Goal: Task Accomplishment & Management: Complete application form

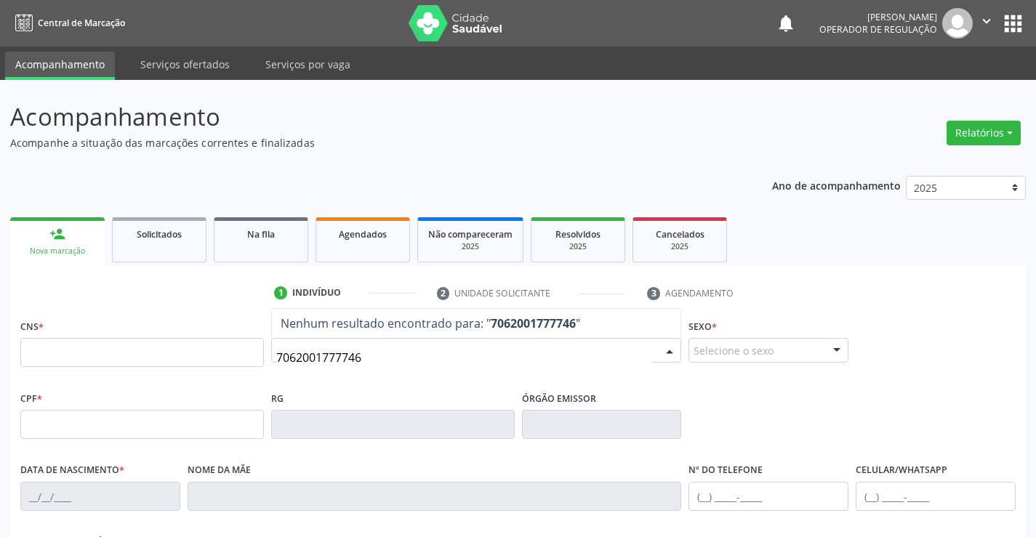
type input "70620017777467"
drag, startPoint x: 382, startPoint y: 366, endPoint x: 187, endPoint y: 359, distance: 194.9
click at [201, 358] on div "CNS * Nome * 70620017777467 Nenhum resultado encontrado para: " 70620017777467 …" at bounding box center [518, 351] width 1002 height 72
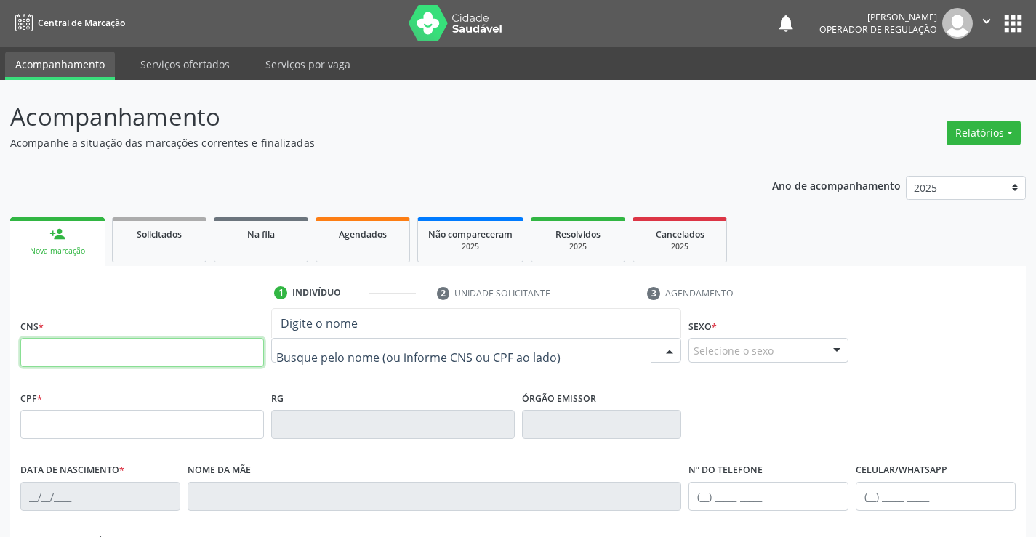
click at [217, 350] on input "text" at bounding box center [141, 352] width 243 height 29
type input "706 2060 1777 7467"
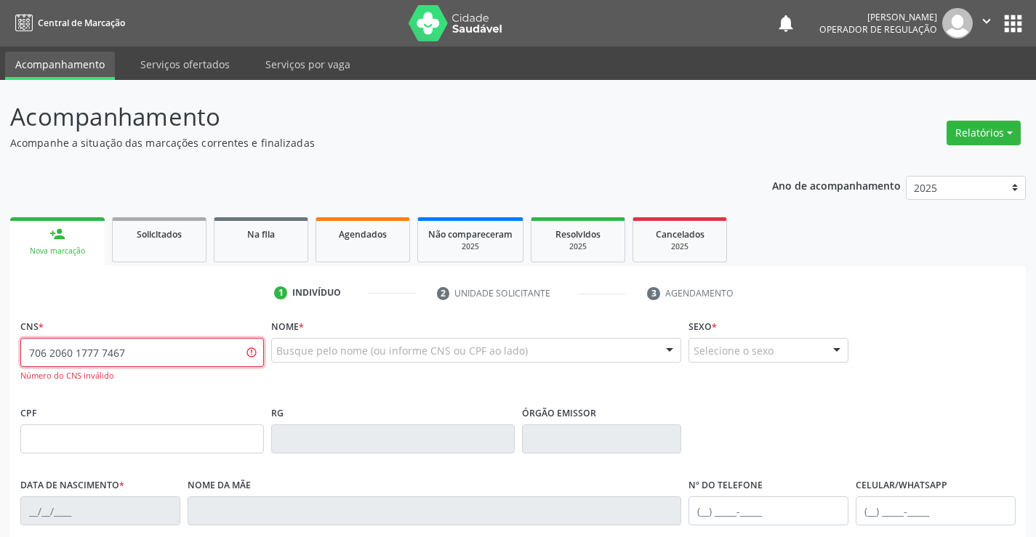
drag, startPoint x: 152, startPoint y: 367, endPoint x: 0, endPoint y: 339, distance: 154.5
click at [0, 339] on div "Acompanhamento Acompanhe a situação das marcações correntes e finalizadas Relat…" at bounding box center [518, 441] width 1036 height 722
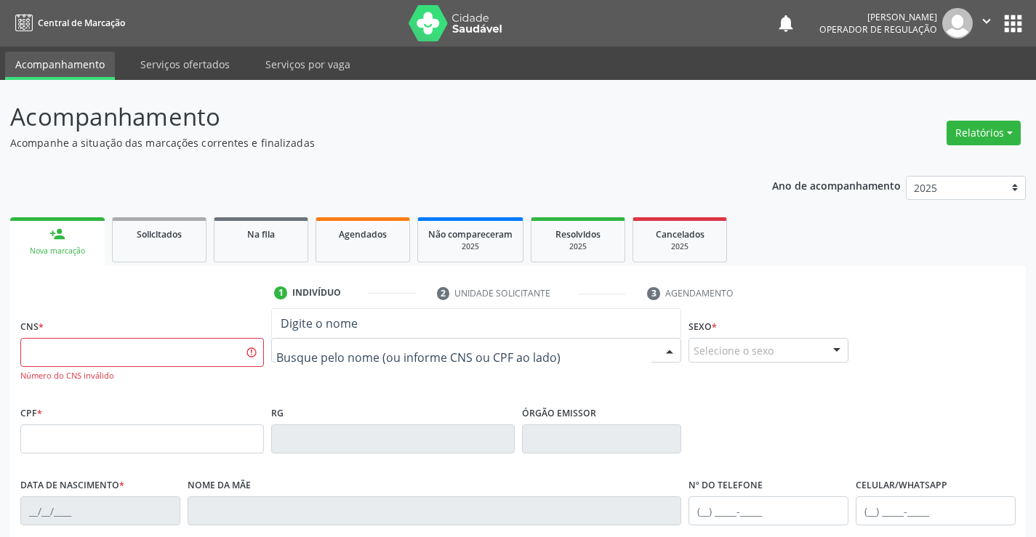
click at [304, 339] on div at bounding box center [476, 350] width 411 height 25
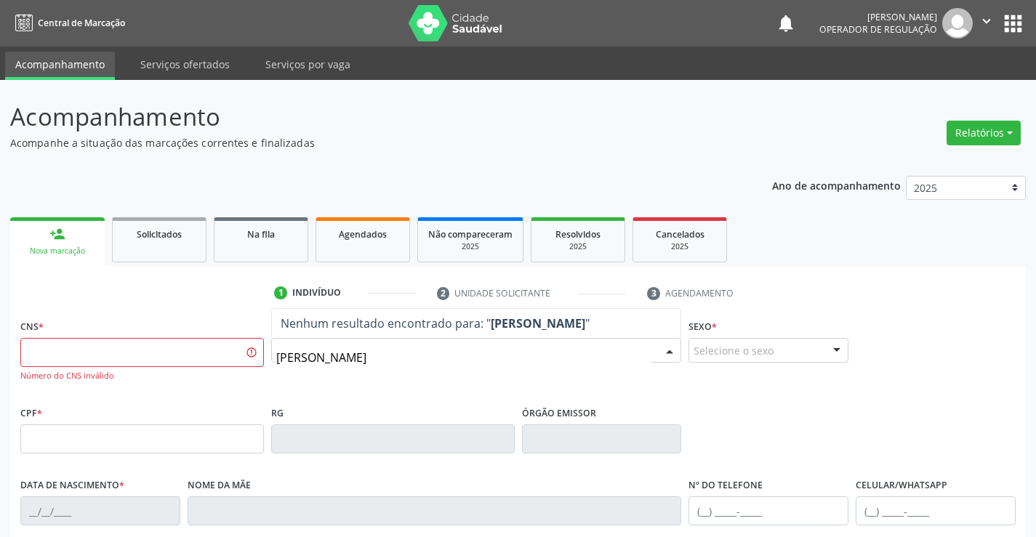
click at [349, 359] on input "[PERSON_NAME]" at bounding box center [464, 357] width 376 height 29
click at [504, 364] on input "[PERSON_NAME]" at bounding box center [464, 357] width 376 height 29
drag, startPoint x: 481, startPoint y: 360, endPoint x: 206, endPoint y: 366, distance: 274.8
click at [206, 366] on div "CNS * Número do CNS inválido Nome * [PERSON_NAME] resultado encontrado para: " …" at bounding box center [518, 358] width 1002 height 86
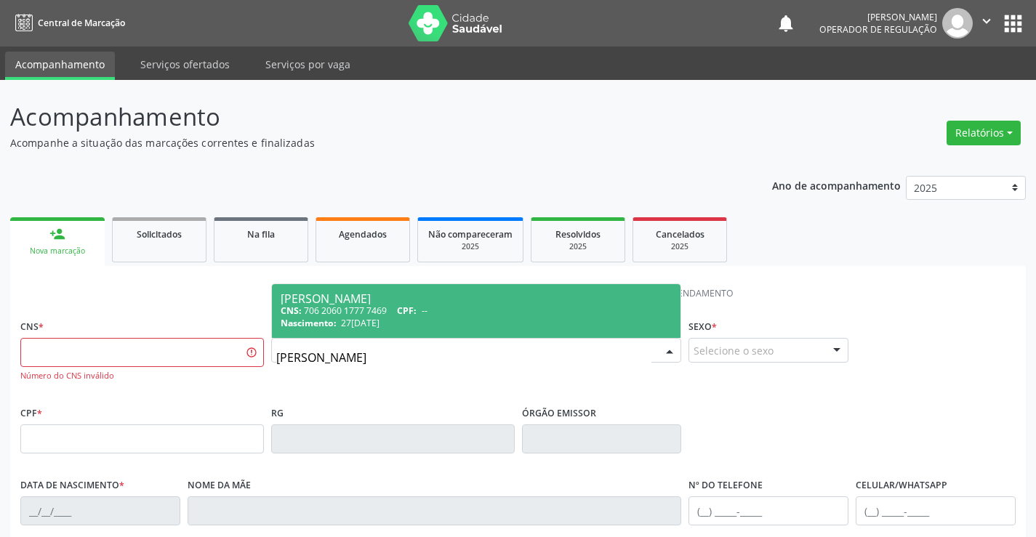
type input "[PERSON_NAME] PE"
click at [370, 302] on div "[PERSON_NAME]" at bounding box center [477, 299] width 392 height 12
type input "706 2060 1777 7469"
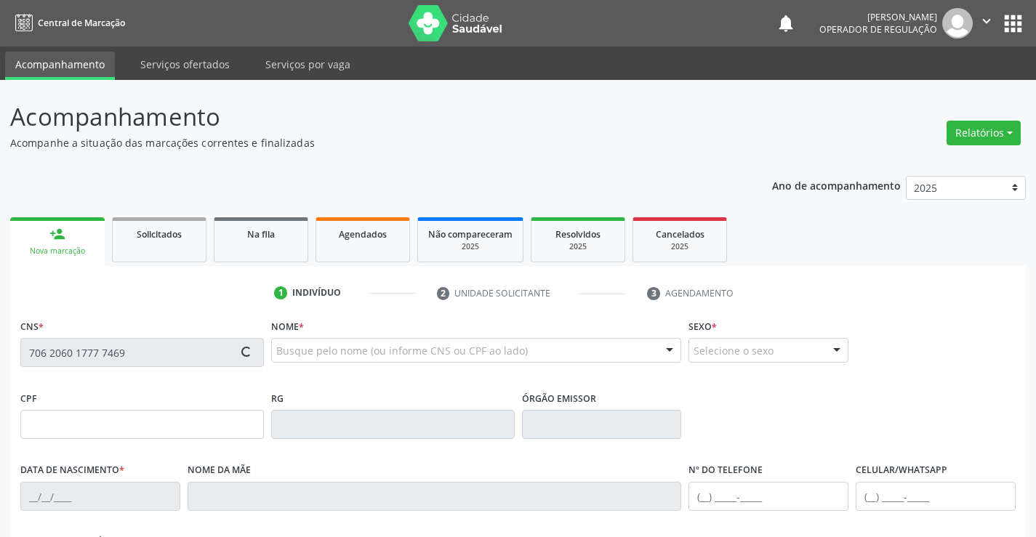
type input "0503351628"
type input "27[DATE]"
type input "[PHONE_NUMBER]"
type input "S/N"
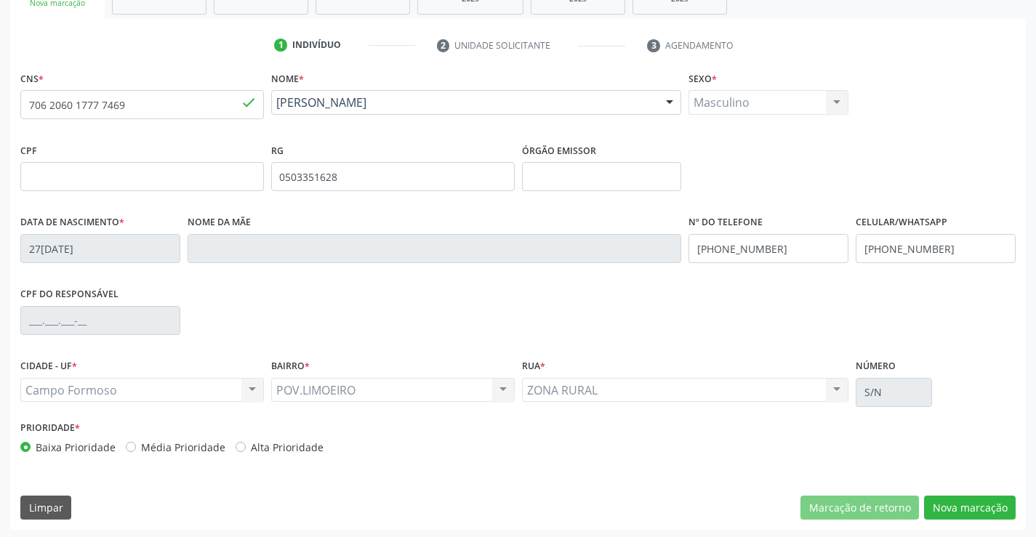
scroll to position [251, 0]
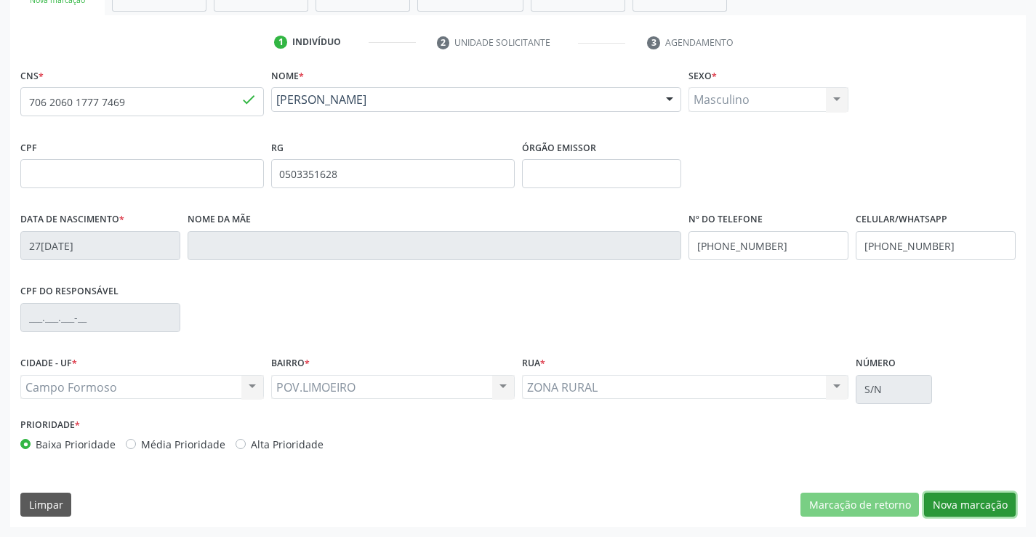
click at [941, 504] on button "Nova marcação" at bounding box center [970, 505] width 92 height 25
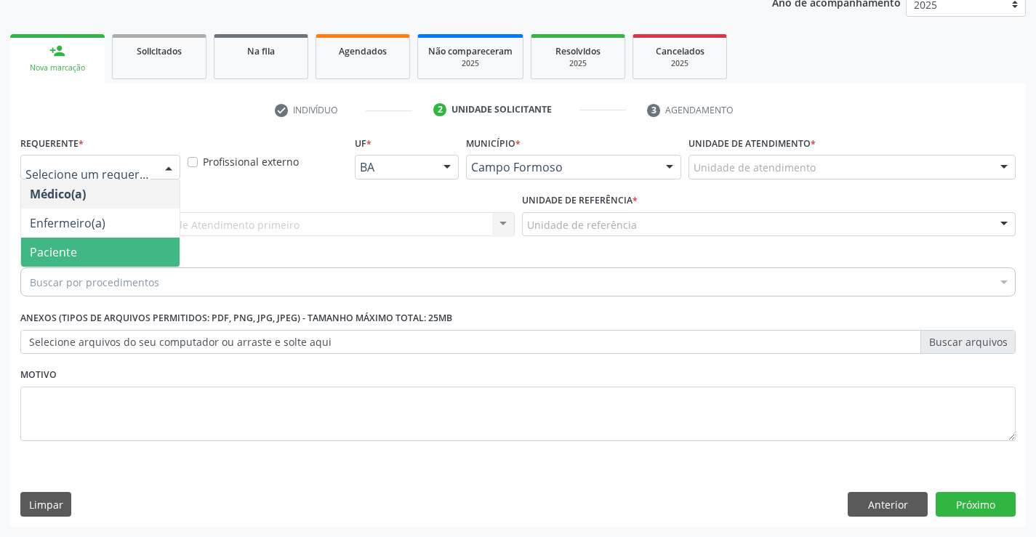
click at [34, 249] on span "Paciente" at bounding box center [53, 252] width 47 height 16
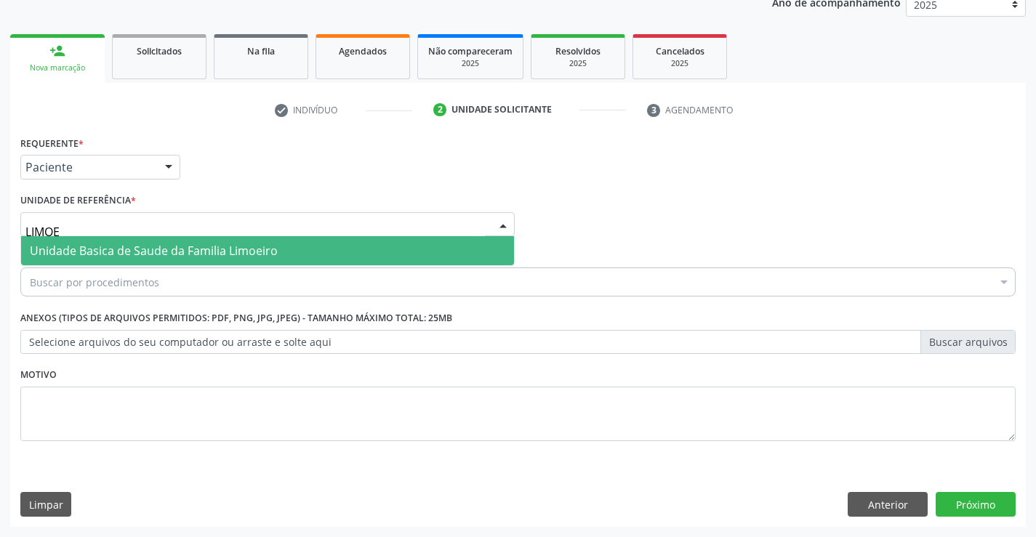
type input "LIMOEI"
click at [102, 251] on span "Unidade Basica de Saude da Familia Limoeiro" at bounding box center [154, 251] width 248 height 16
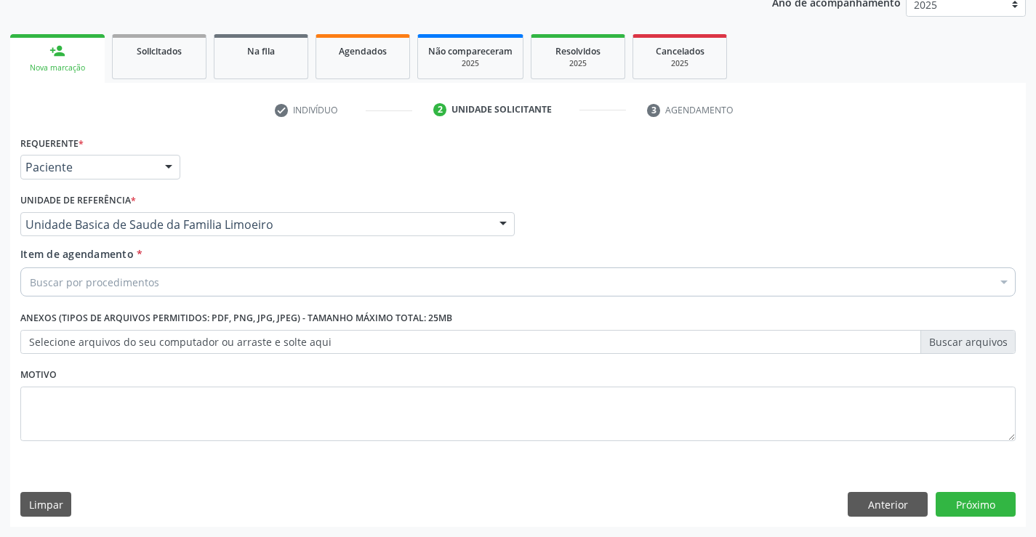
click at [86, 292] on div "Buscar por procedimentos Selecionar todos 0202040089 - 3X Pesquisa de Larvas Na…" at bounding box center [517, 279] width 995 height 25
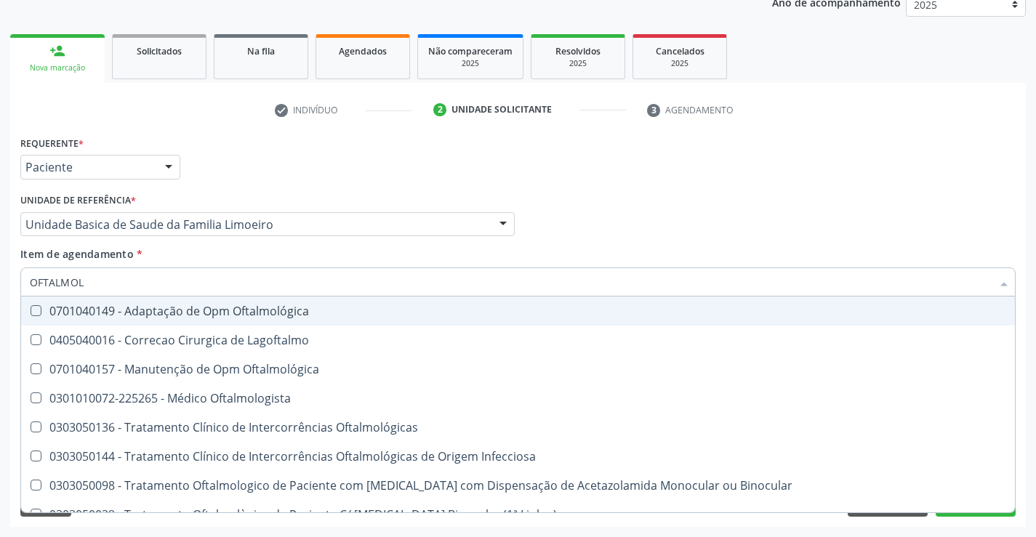
type input "OFTALMOLO"
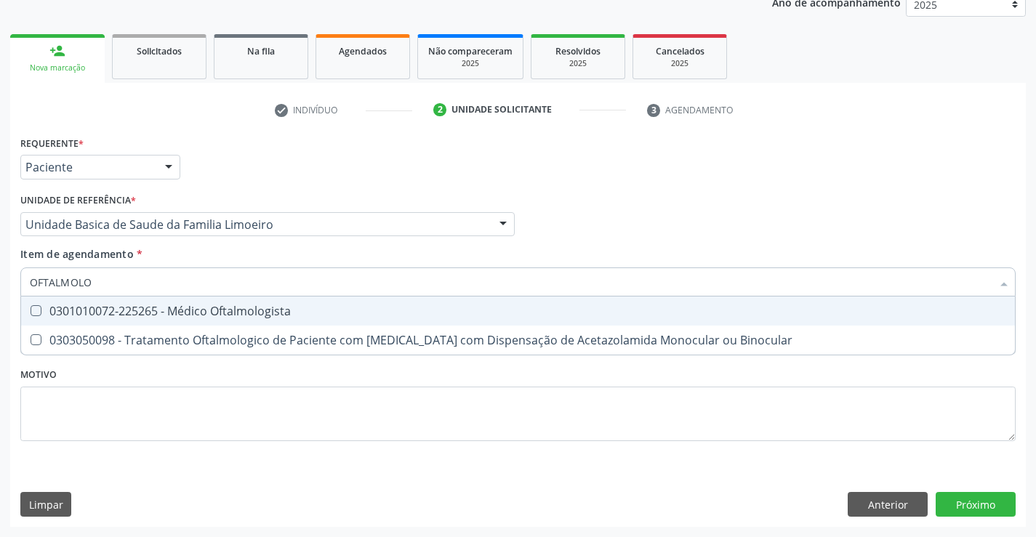
click at [101, 305] on div "0301010072-225265 - Médico Oftalmologista" at bounding box center [518, 311] width 976 height 12
checkbox Oftalmologista "true"
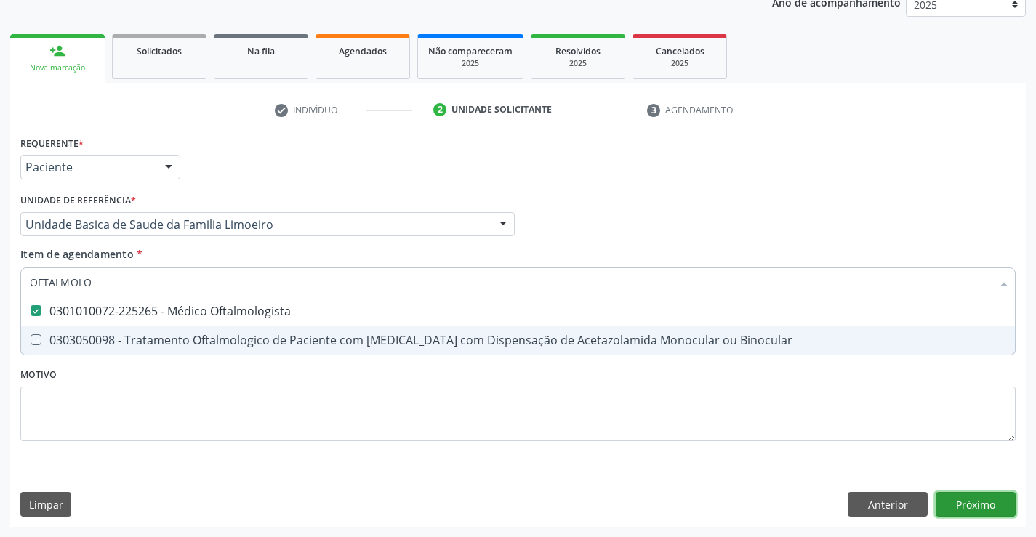
click at [960, 502] on div "Requerente * Paciente Médico(a) Enfermeiro(a) Paciente Nenhum resultado encontr…" at bounding box center [517, 329] width 1015 height 395
checkbox Binocular "true"
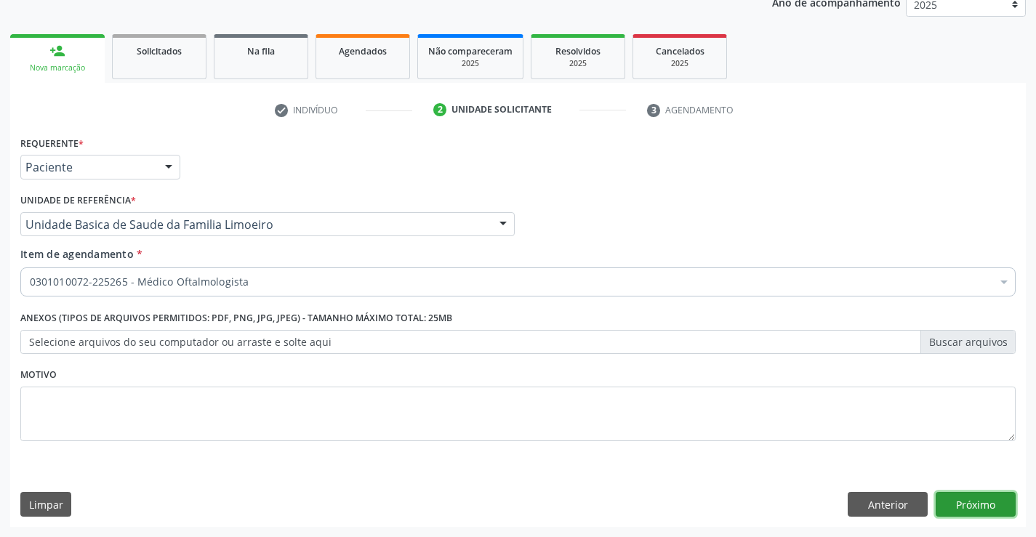
click at [969, 505] on button "Próximo" at bounding box center [975, 504] width 80 height 25
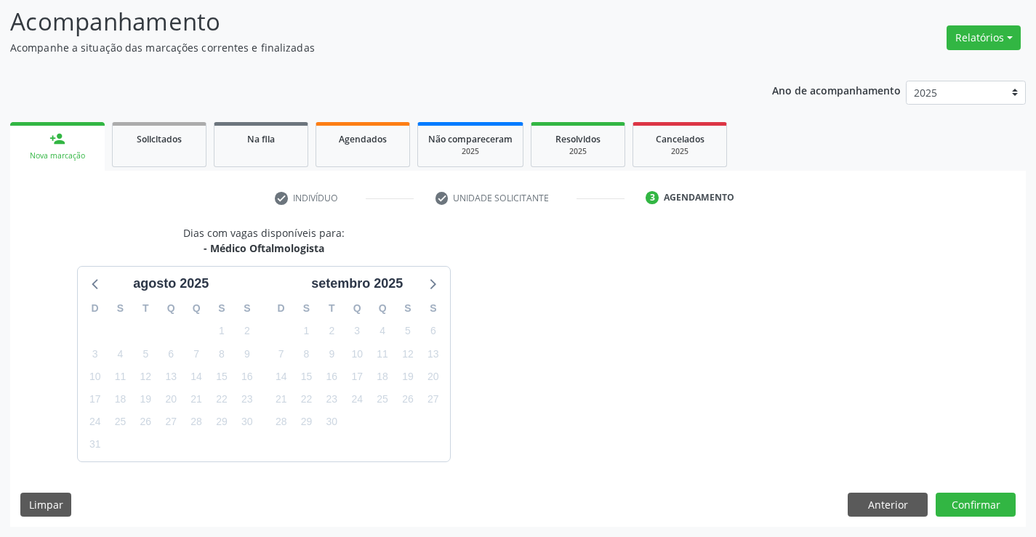
scroll to position [138, 0]
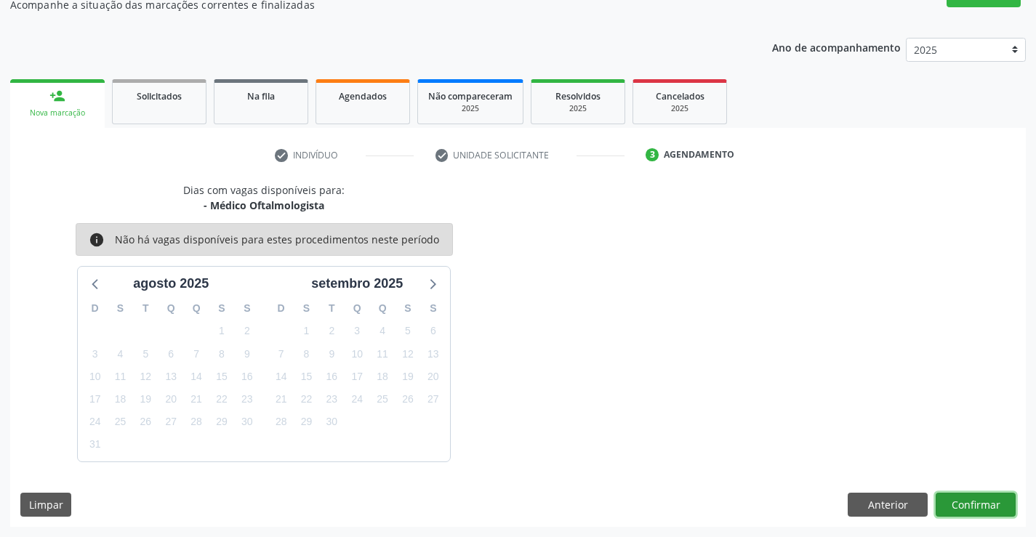
click at [962, 494] on button "Confirmar" at bounding box center [975, 505] width 80 height 25
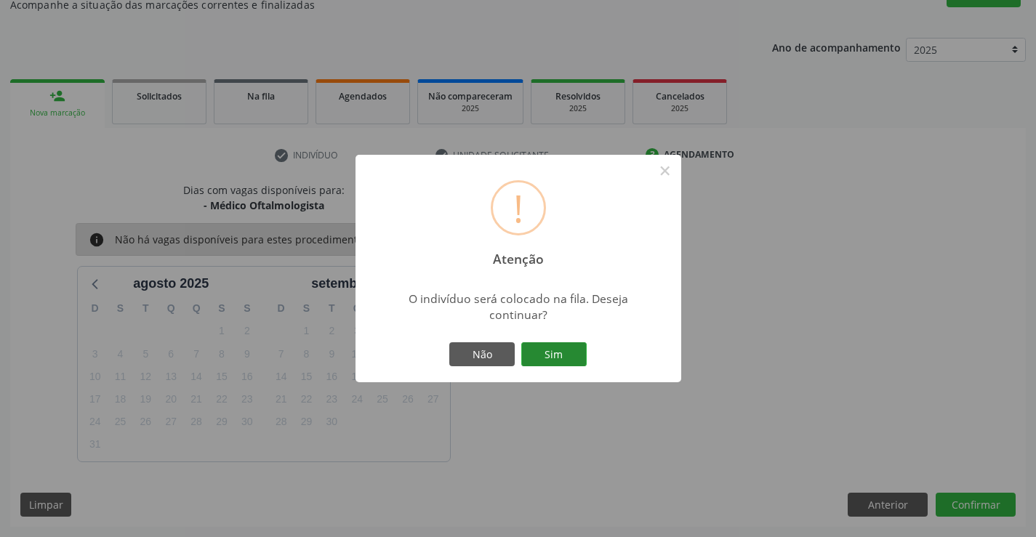
click at [561, 358] on button "Sim" at bounding box center [553, 354] width 65 height 25
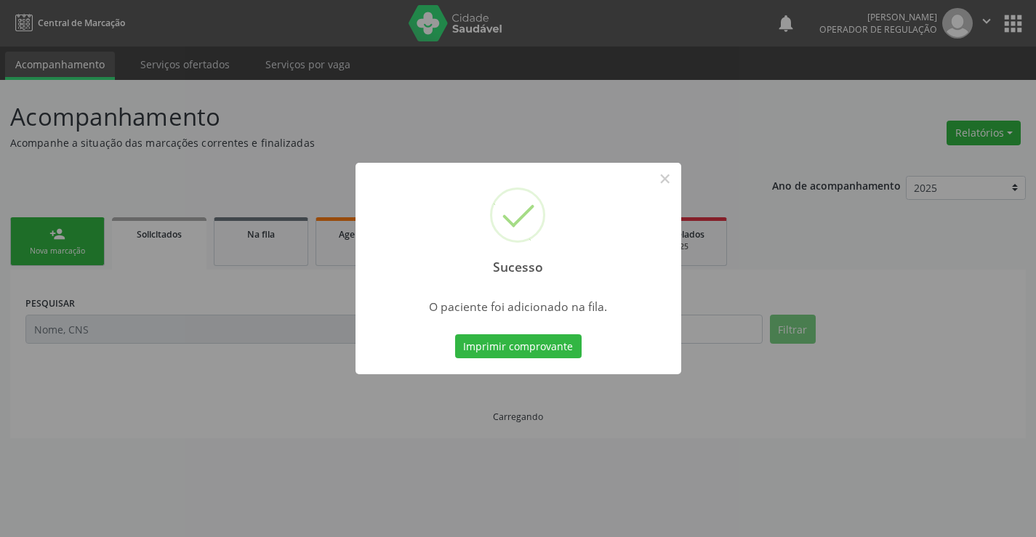
scroll to position [0, 0]
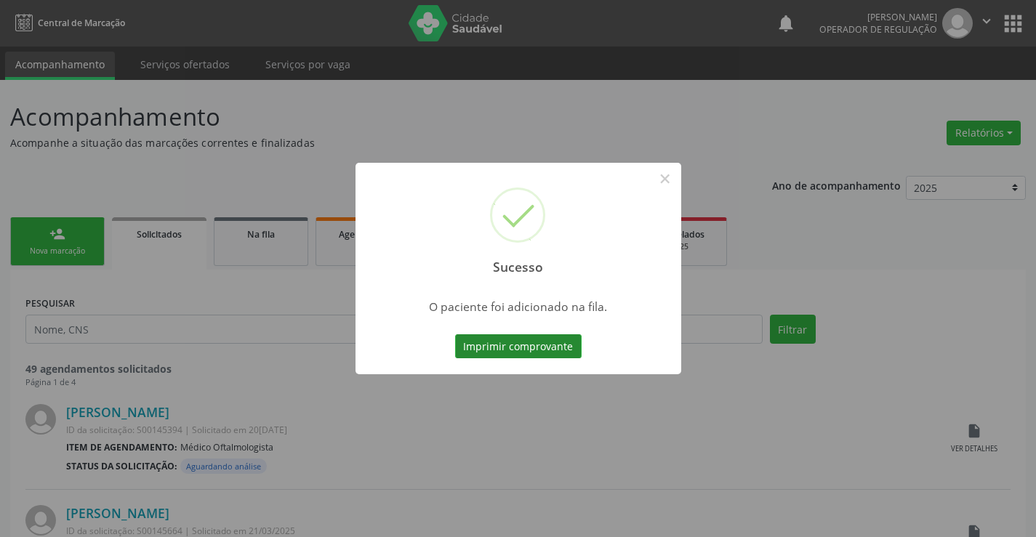
click at [564, 345] on button "Imprimir comprovante" at bounding box center [518, 346] width 126 height 25
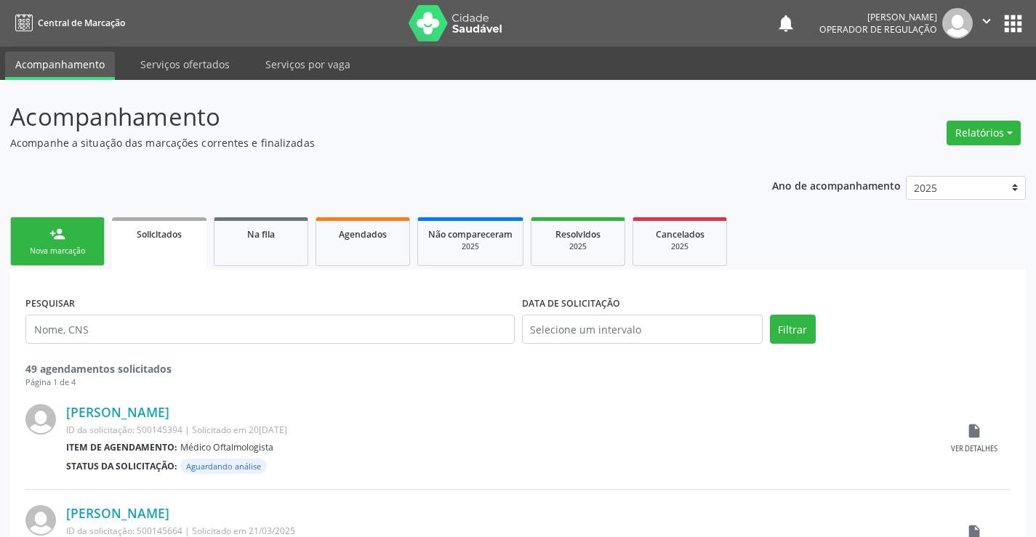
click at [60, 236] on div "person_add" at bounding box center [57, 234] width 16 height 16
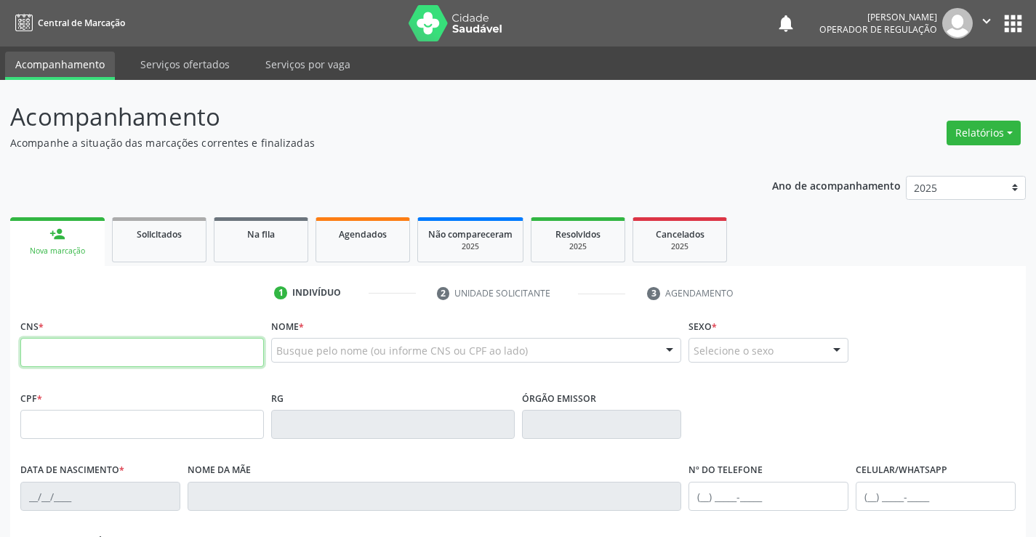
click at [118, 357] on input "text" at bounding box center [141, 352] width 243 height 29
type input "704 5053 7868 2315"
type input "0[DATE]"
type input "[PHONE_NUMBER]"
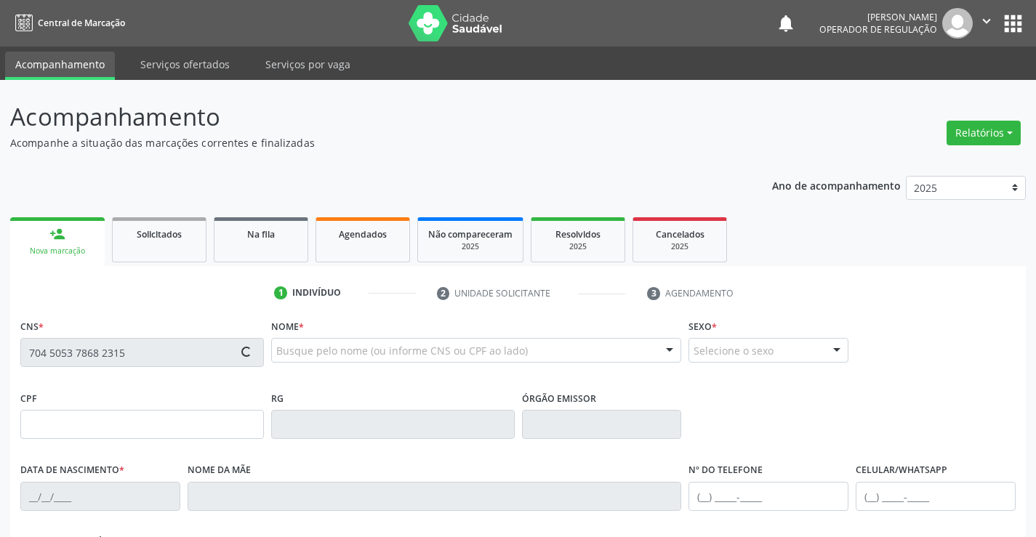
type input "S/N"
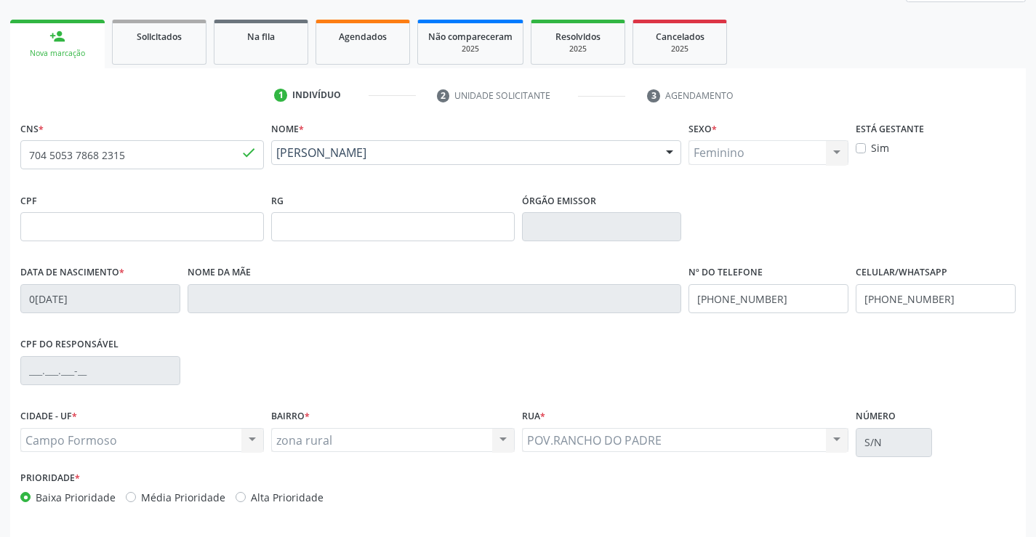
scroll to position [251, 0]
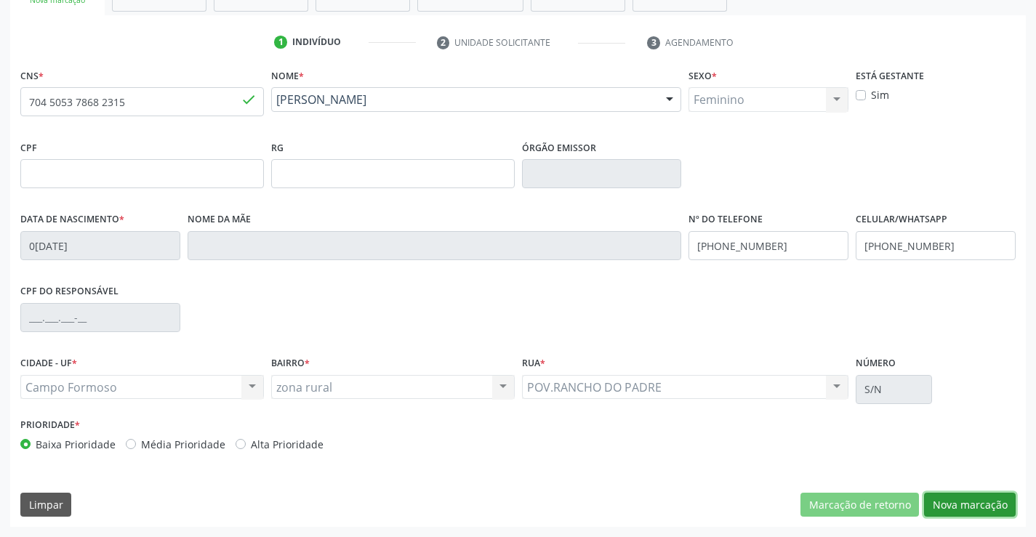
click at [933, 506] on button "Nova marcação" at bounding box center [970, 505] width 92 height 25
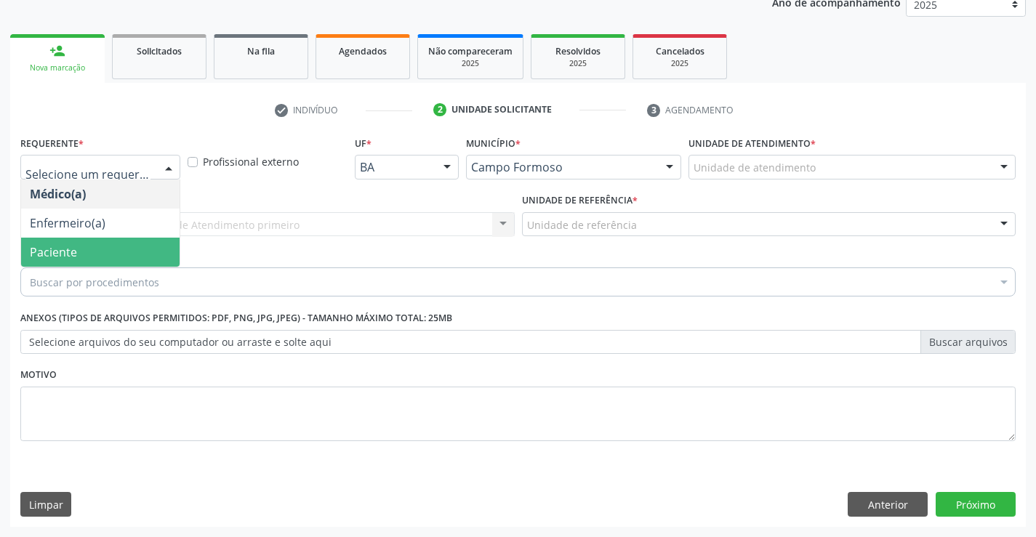
click at [38, 246] on span "Paciente" at bounding box center [53, 252] width 47 height 16
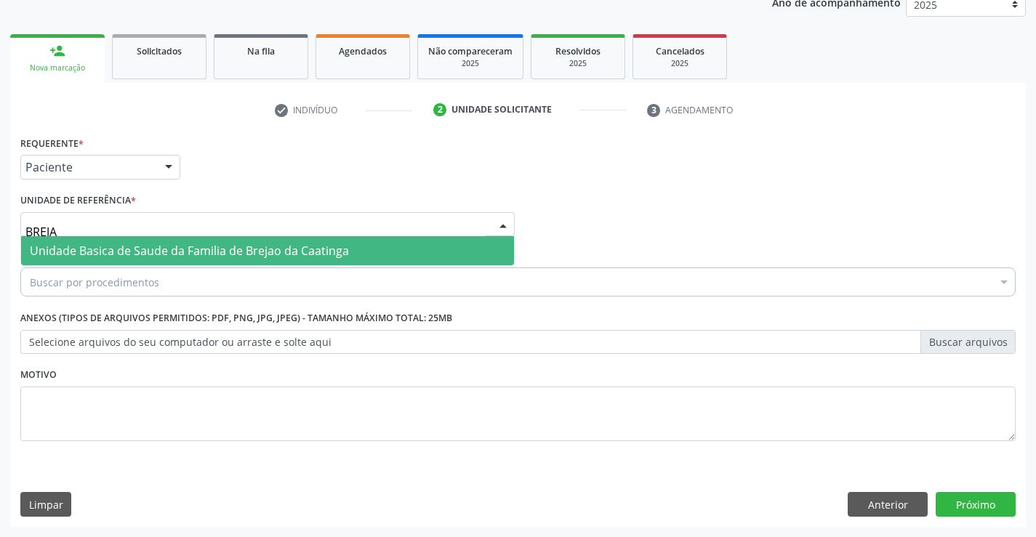
type input "BREJAO"
click at [55, 254] on span "Unidade Basica de Saude da Familia de Brejao da Caatinga" at bounding box center [189, 251] width 319 height 16
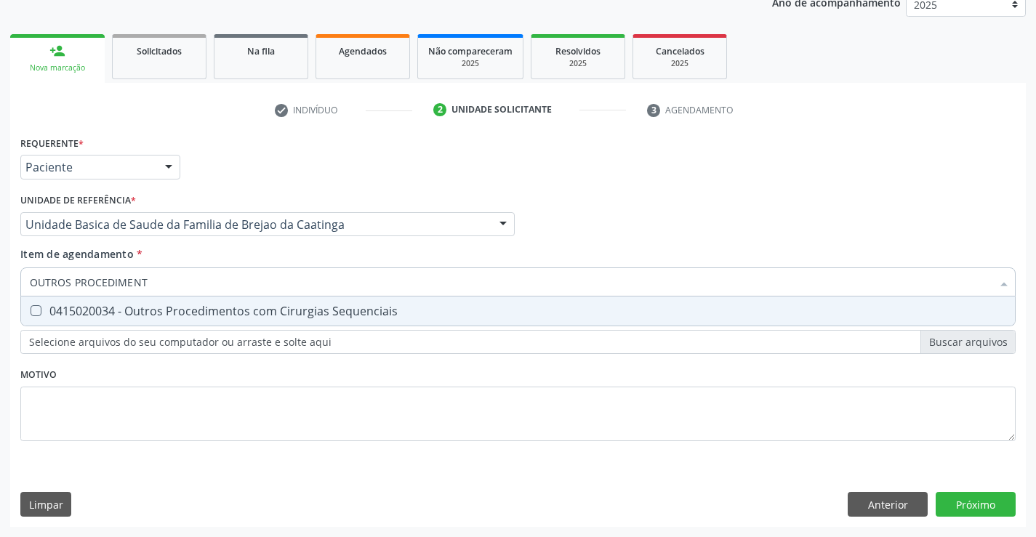
type input "OUTROS PROCEDIMENTO"
drag, startPoint x: 180, startPoint y: 284, endPoint x: 0, endPoint y: 271, distance: 180.7
click at [0, 272] on div "Acompanhamento Acompanhe a situação das marcações correntes e finalizadas Relat…" at bounding box center [518, 217] width 1036 height 640
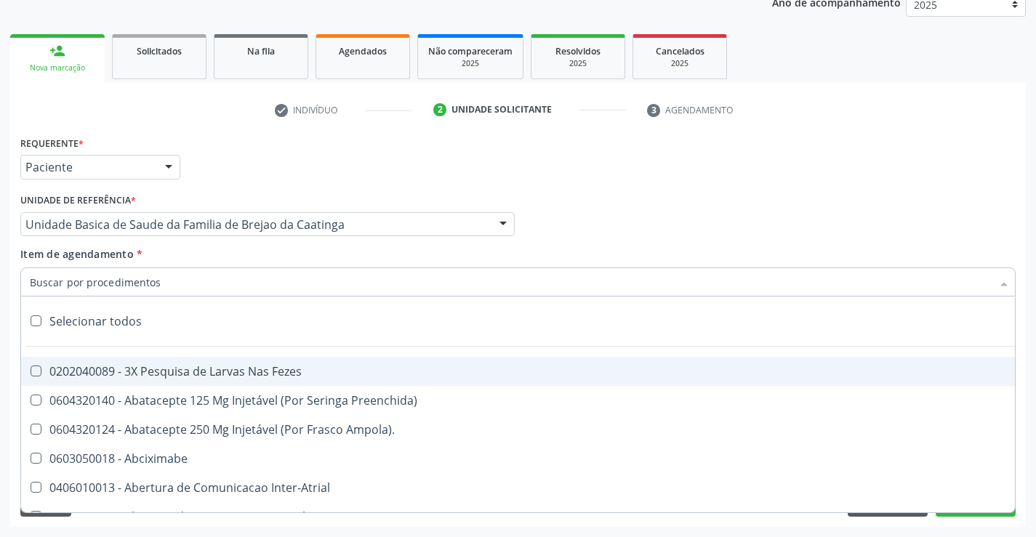
click at [156, 280] on input "Item de agendamento *" at bounding box center [510, 281] width 961 height 29
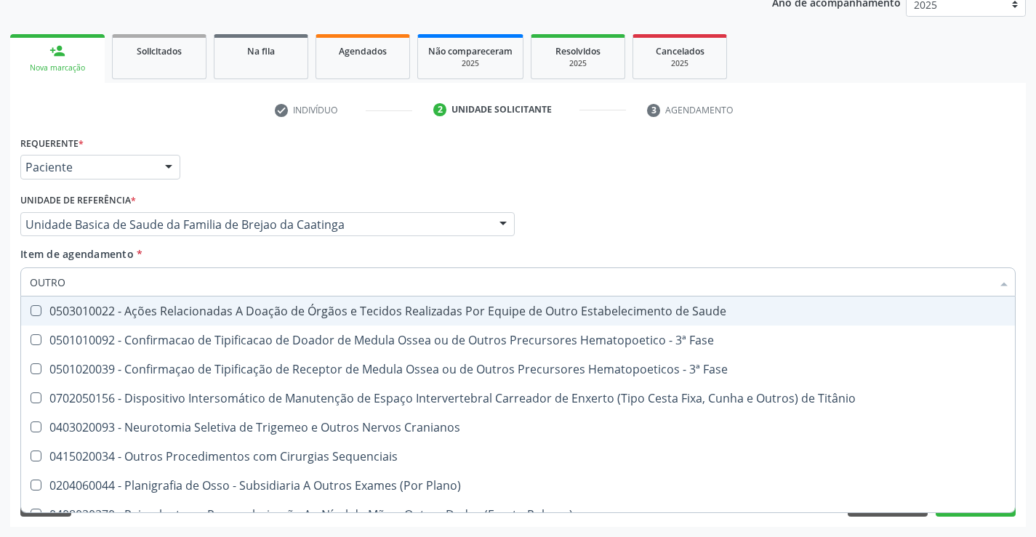
type input "OUTROS"
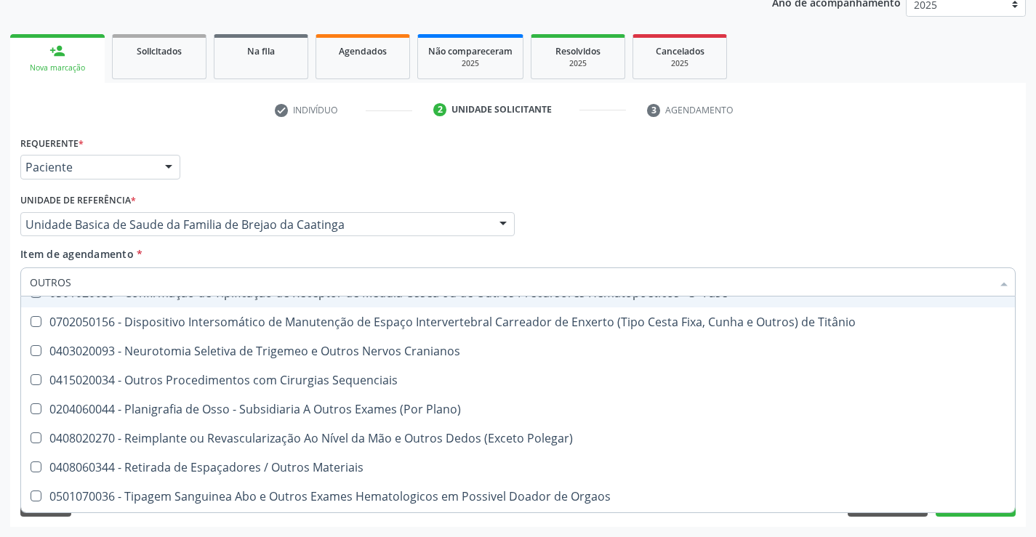
scroll to position [73, 0]
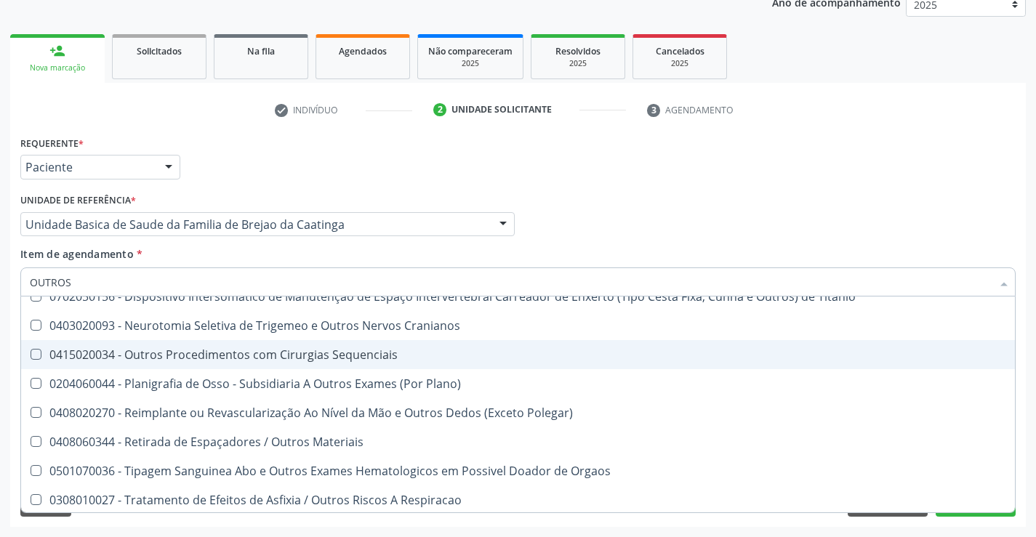
click at [309, 363] on span "0415020034 - Outros Procedimentos com Cirurgias Sequenciais" at bounding box center [517, 354] width 993 height 29
checkbox Sequenciais "true"
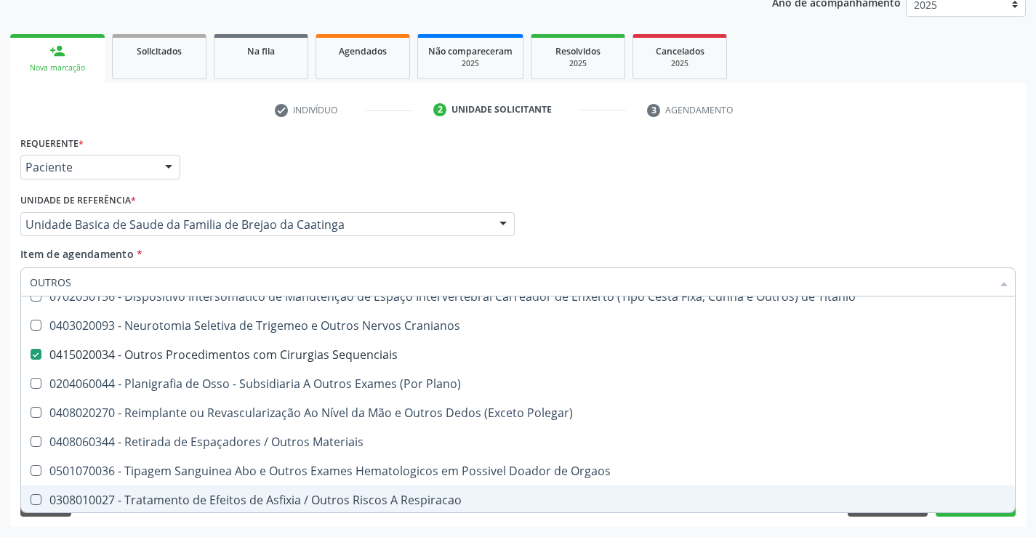
click at [726, 505] on div "0308010027 - Tratamento de Efeitos de Asfixia / Outros Riscos A Respiracao" at bounding box center [518, 500] width 976 height 12
checkbox Respiracao "true"
click at [697, 530] on div "Acompanhamento Acompanhe a situação das marcações correntes e finalizadas Relat…" at bounding box center [518, 217] width 1036 height 640
checkbox Fase "true"
checkbox Titânio "true"
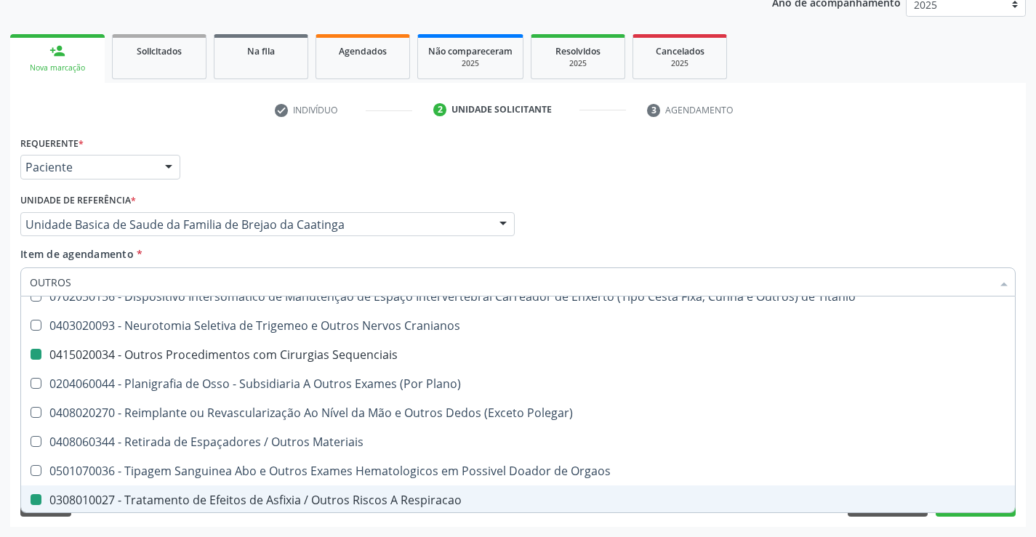
checkbox Sequenciais "false"
checkbox Respiracao "false"
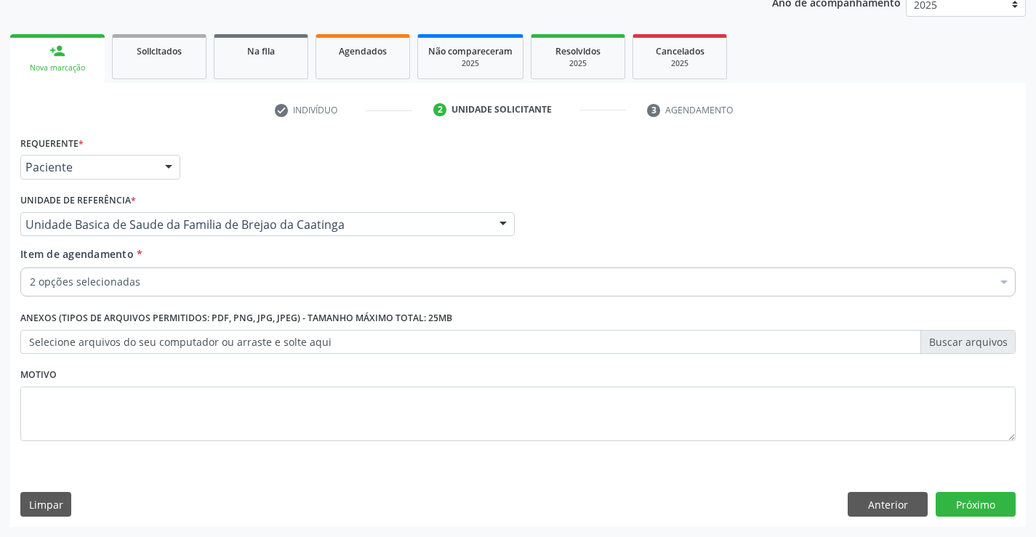
scroll to position [0, 0]
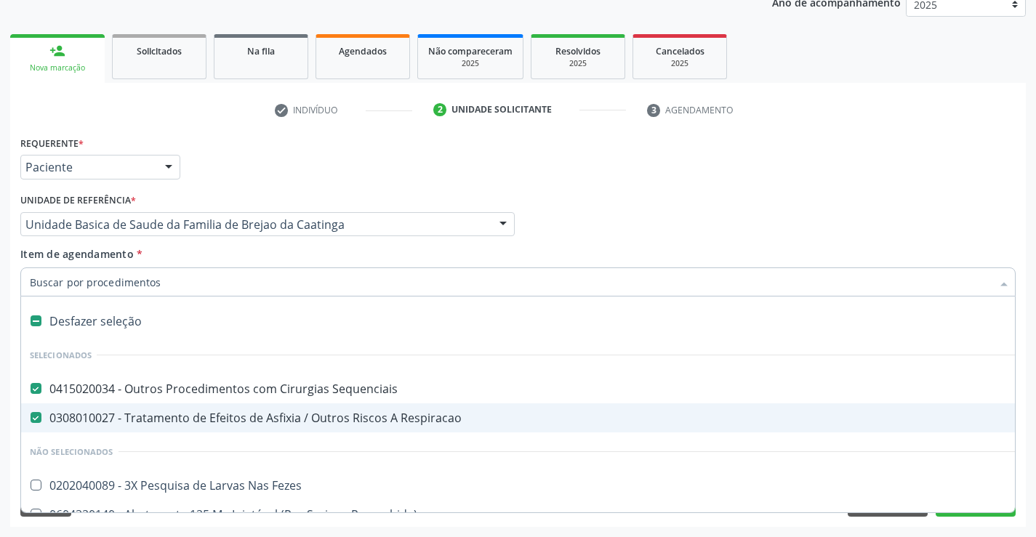
click at [120, 419] on div "0308010027 - Tratamento de Efeitos de Asfixia / Outros Riscos A Respiracao" at bounding box center [595, 418] width 1131 height 12
checkbox Respiracao "false"
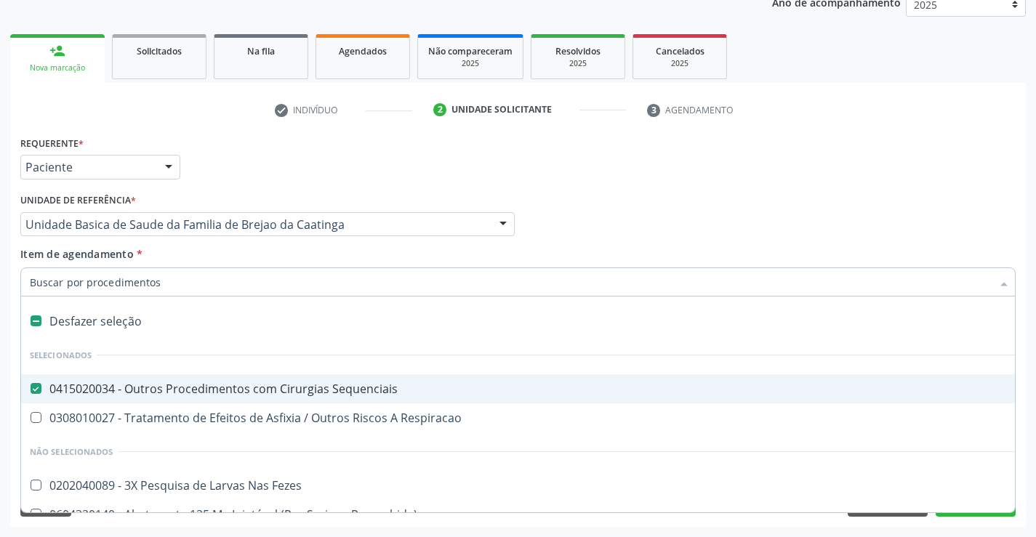
click at [118, 289] on input "Item de agendamento *" at bounding box center [510, 281] width 961 height 29
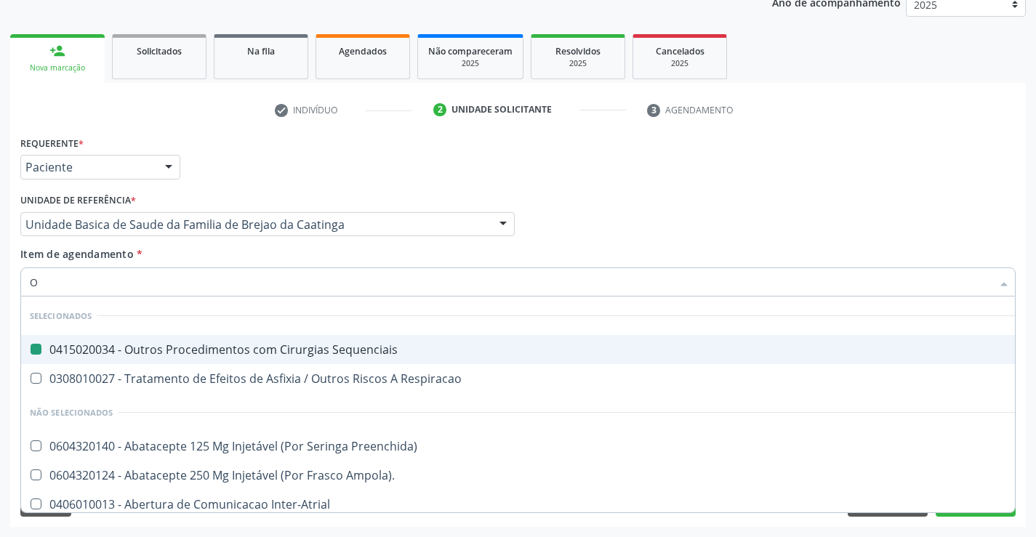
type input "OF"
checkbox Sequenciais "false"
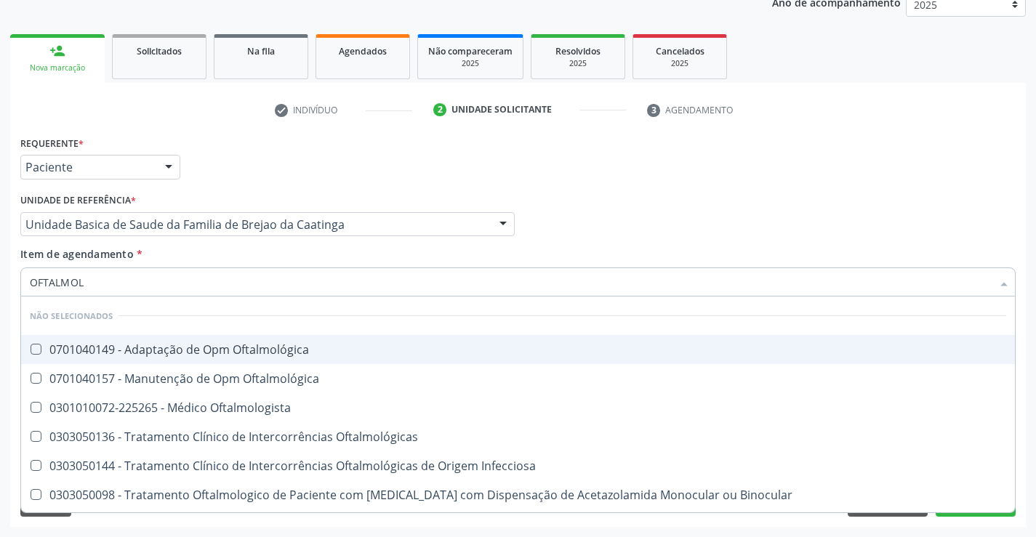
type input "OFTALMOLO"
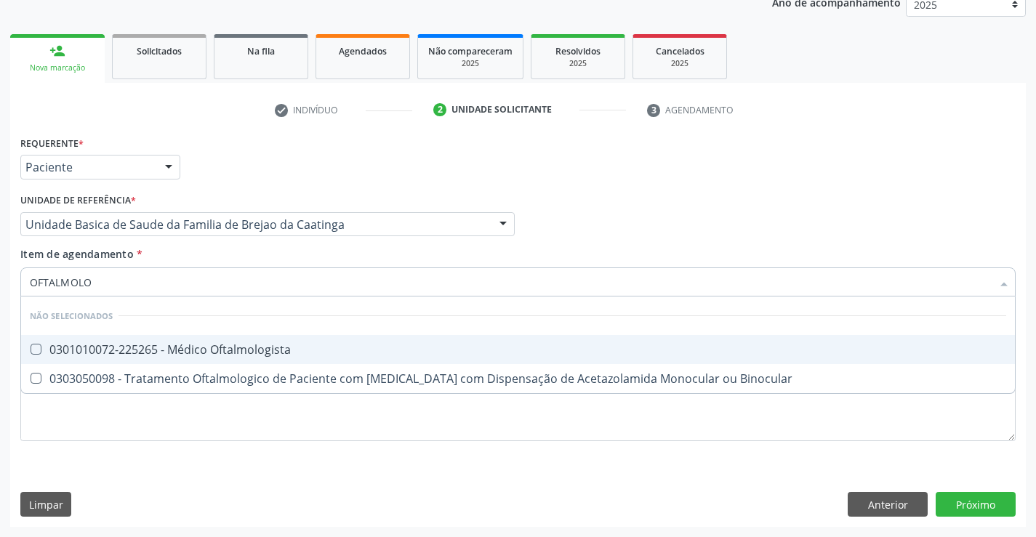
click at [218, 359] on span "0301010072-225265 - Médico Oftalmologista" at bounding box center [517, 349] width 993 height 29
checkbox Oftalmologista "true"
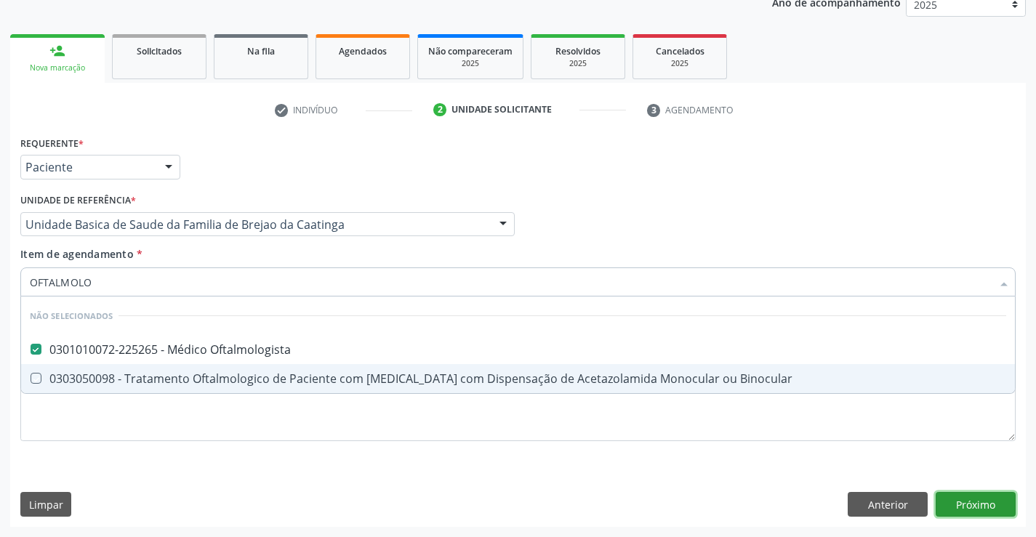
click at [972, 504] on div "Requerente * Paciente Médico(a) Enfermeiro(a) Paciente Nenhum resultado encontr…" at bounding box center [517, 329] width 1015 height 395
checkbox Binocular "true"
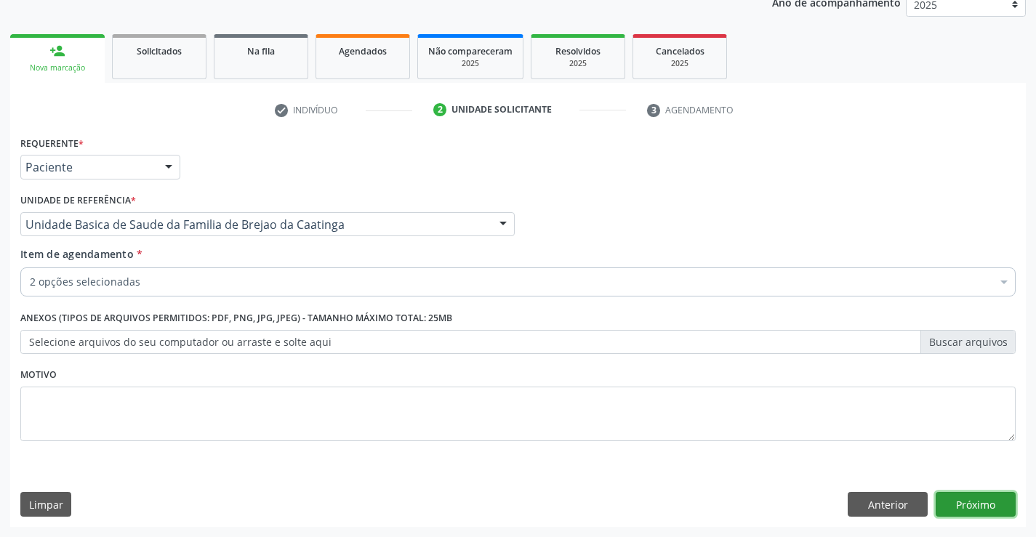
click at [971, 504] on button "Próximo" at bounding box center [975, 504] width 80 height 25
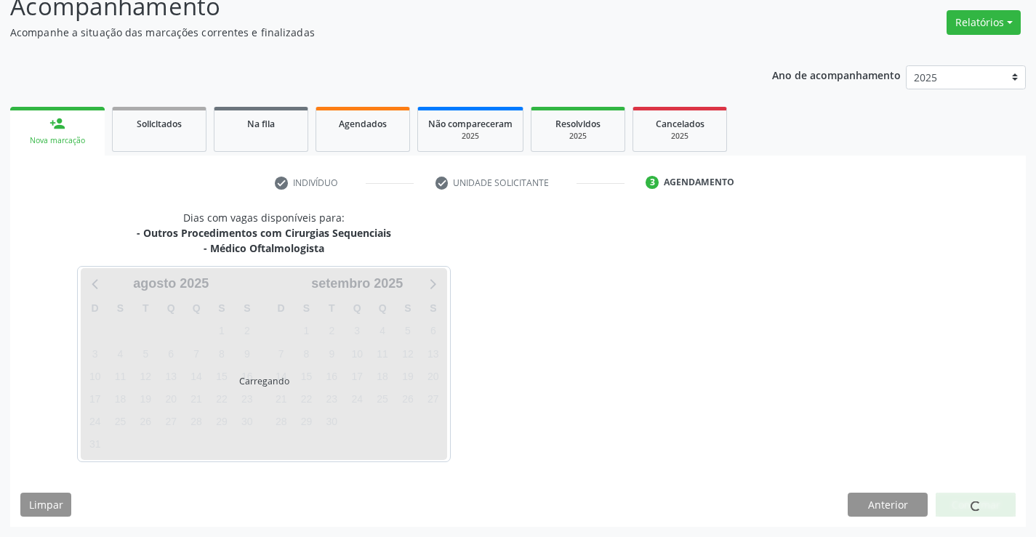
scroll to position [153, 0]
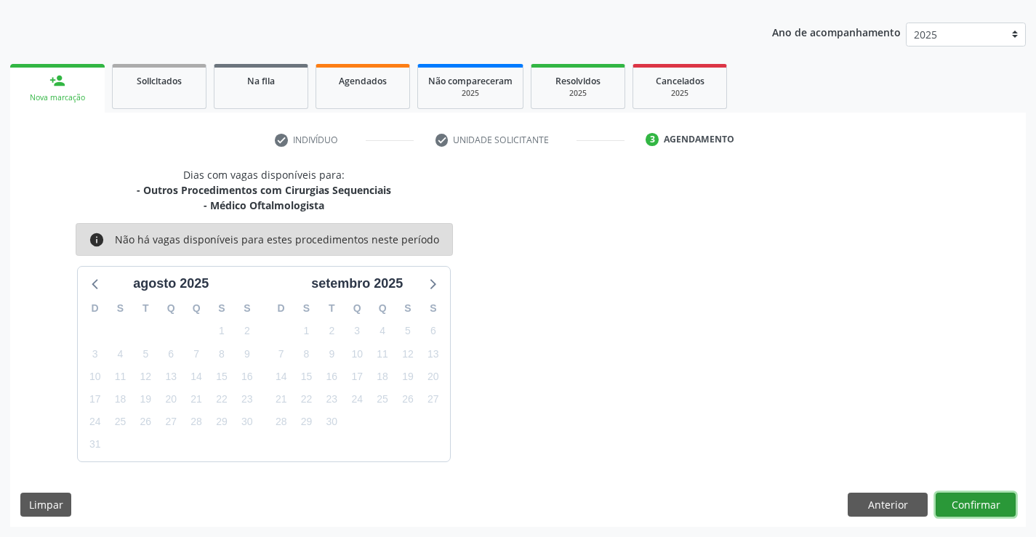
click at [971, 504] on button "Confirmar" at bounding box center [975, 505] width 80 height 25
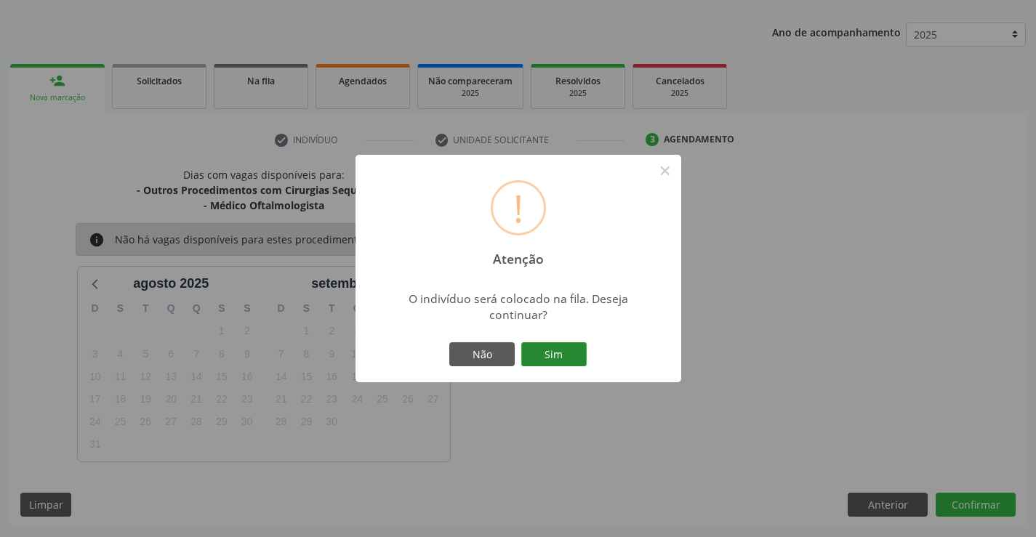
click at [562, 347] on button "Sim" at bounding box center [553, 354] width 65 height 25
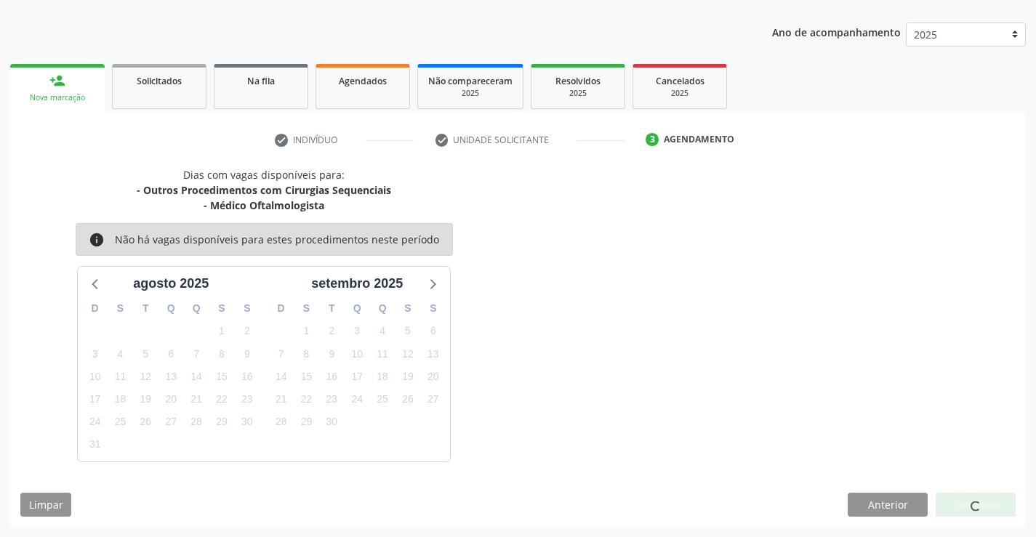
scroll to position [0, 0]
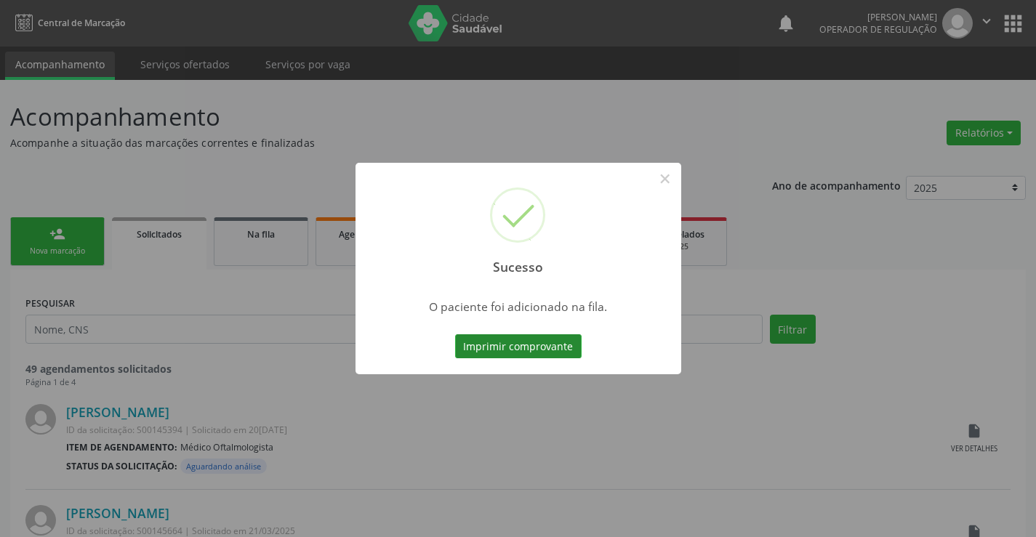
click at [533, 338] on button "Imprimir comprovante" at bounding box center [518, 346] width 126 height 25
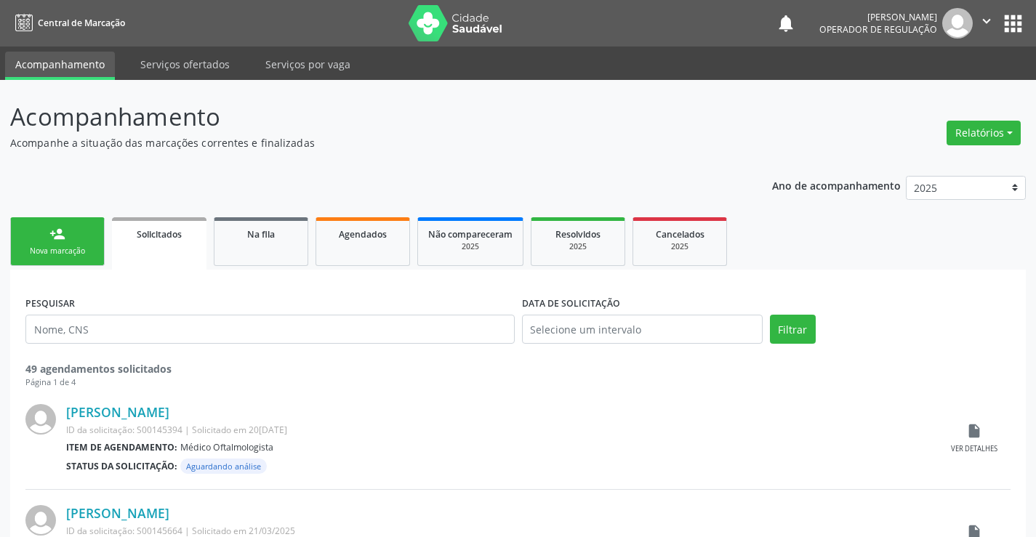
click at [60, 235] on div "person_add" at bounding box center [57, 234] width 16 height 16
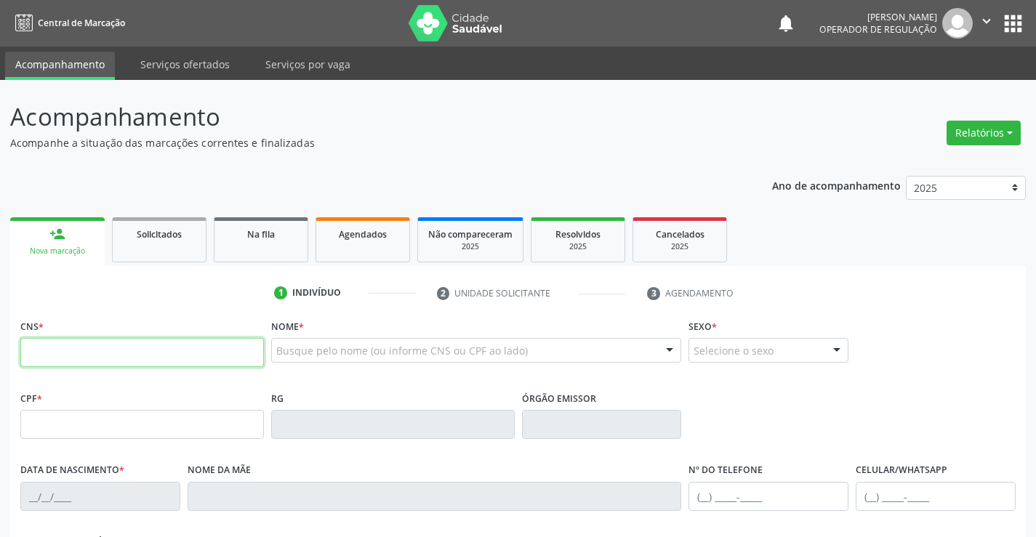
click at [153, 353] on input "text" at bounding box center [141, 352] width 243 height 29
type input "700 5051 7560 0354"
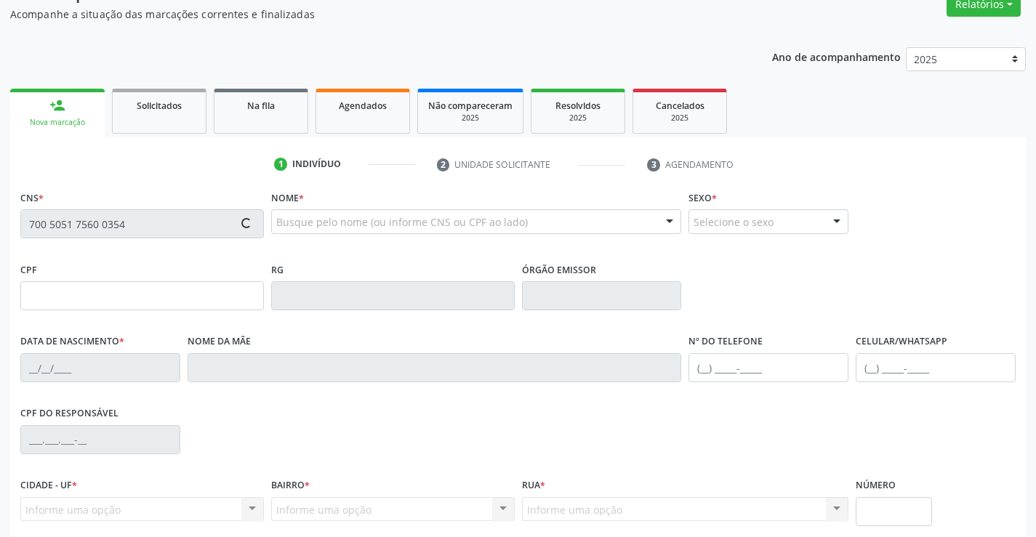
scroll to position [145, 0]
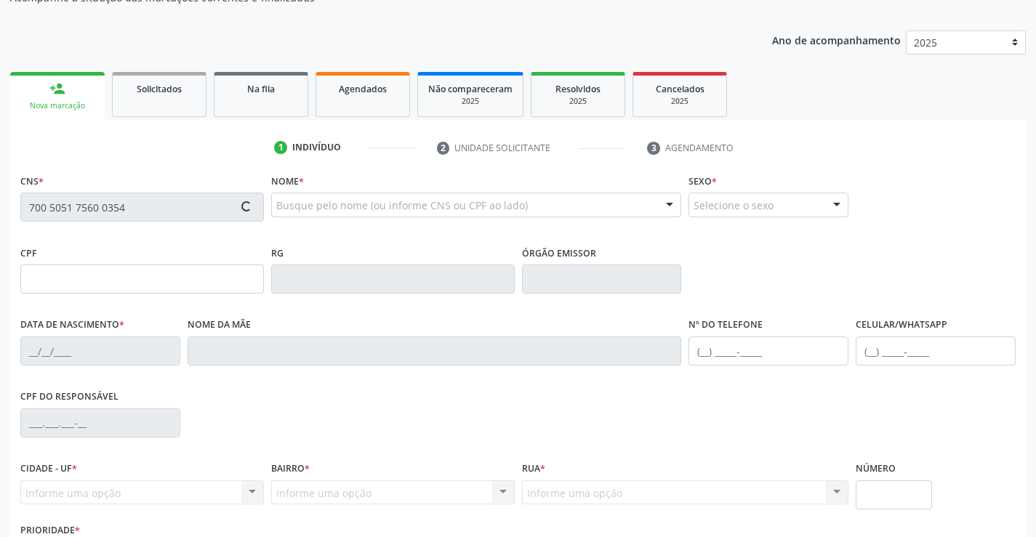
type input "036.097.045-19"
type input "0[DATE]"
type input "[PERSON_NAME]"
type input "[PHONE_NUMBER]"
type input "S/N"
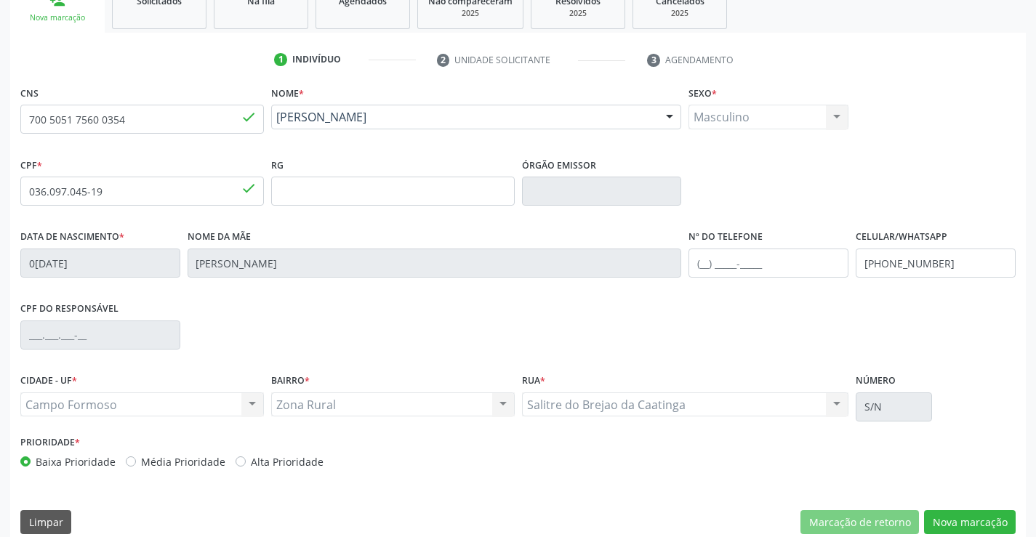
scroll to position [251, 0]
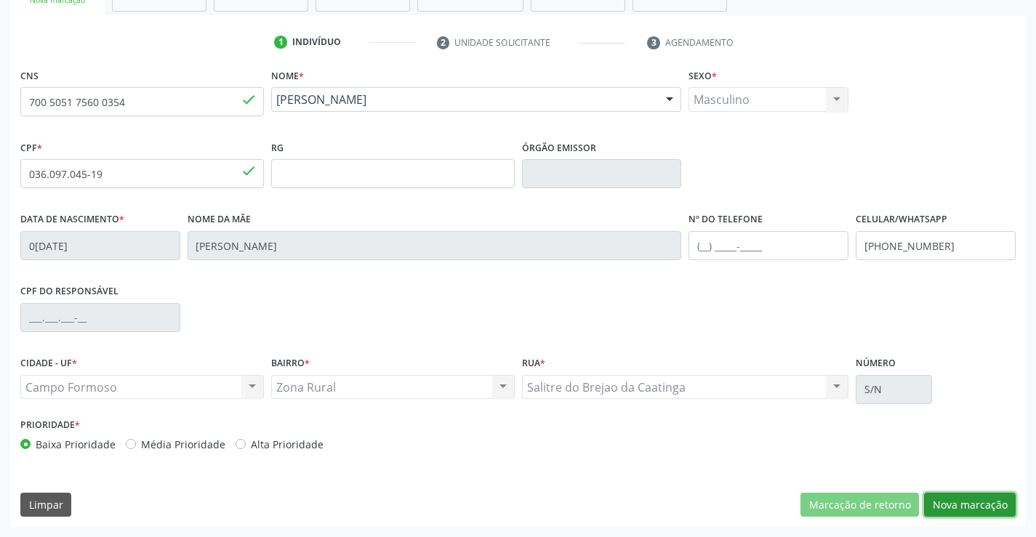
click at [939, 495] on button "Nova marcação" at bounding box center [970, 505] width 92 height 25
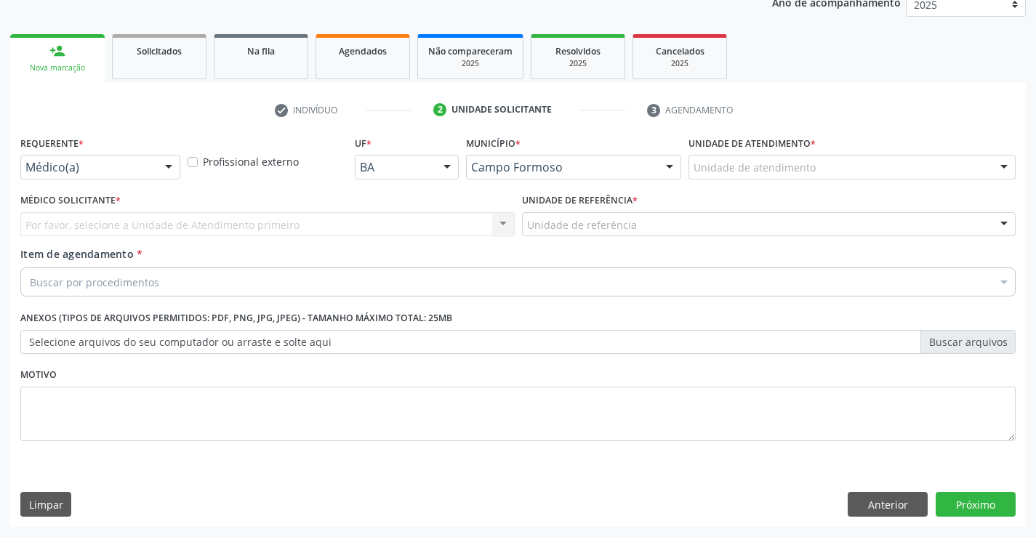
scroll to position [183, 0]
click at [132, 159] on div "Médico(a)" at bounding box center [100, 167] width 160 height 25
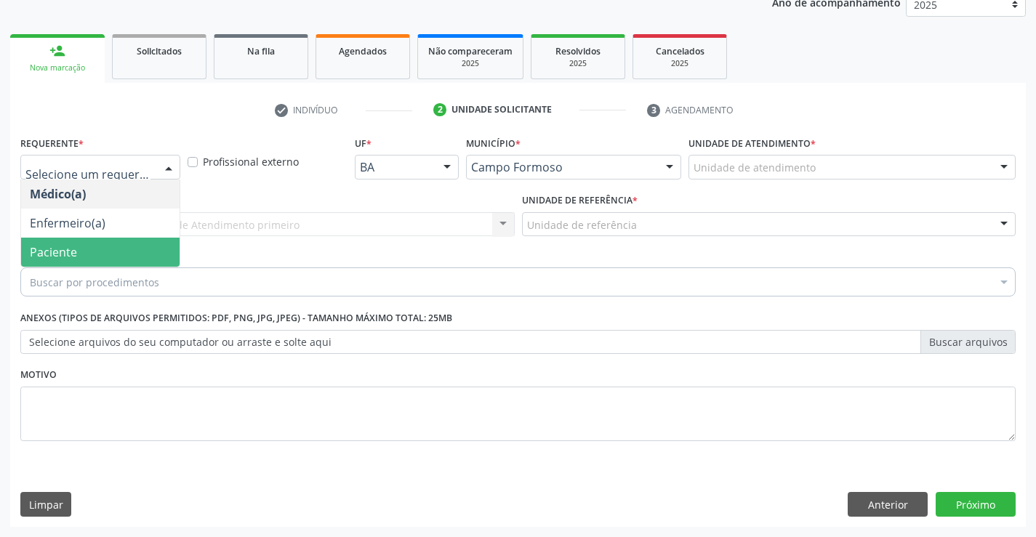
click at [92, 243] on span "Paciente" at bounding box center [100, 252] width 158 height 29
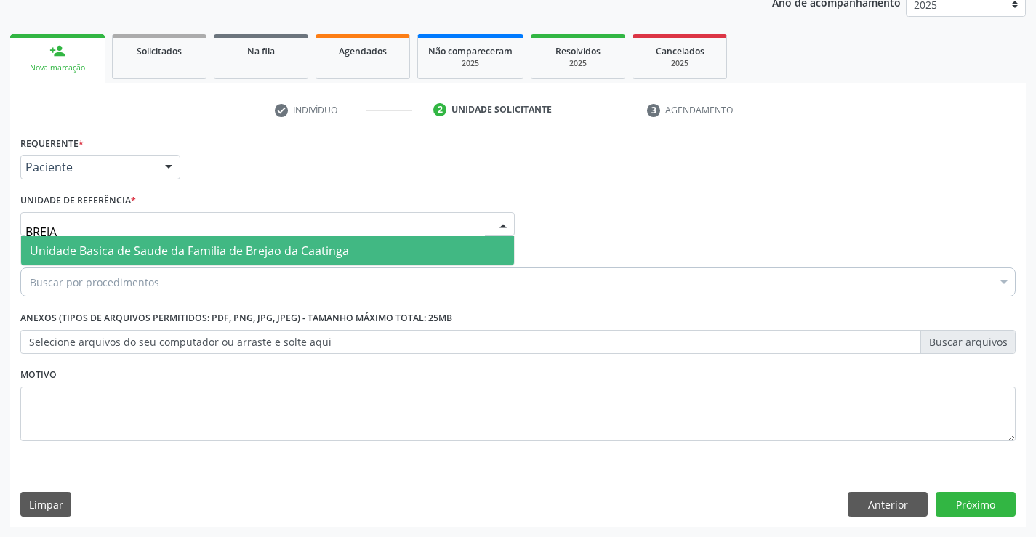
type input "BREJAO"
click at [169, 241] on span "Unidade Basica de Saude da Familia de Brejao da Caatinga" at bounding box center [267, 250] width 493 height 29
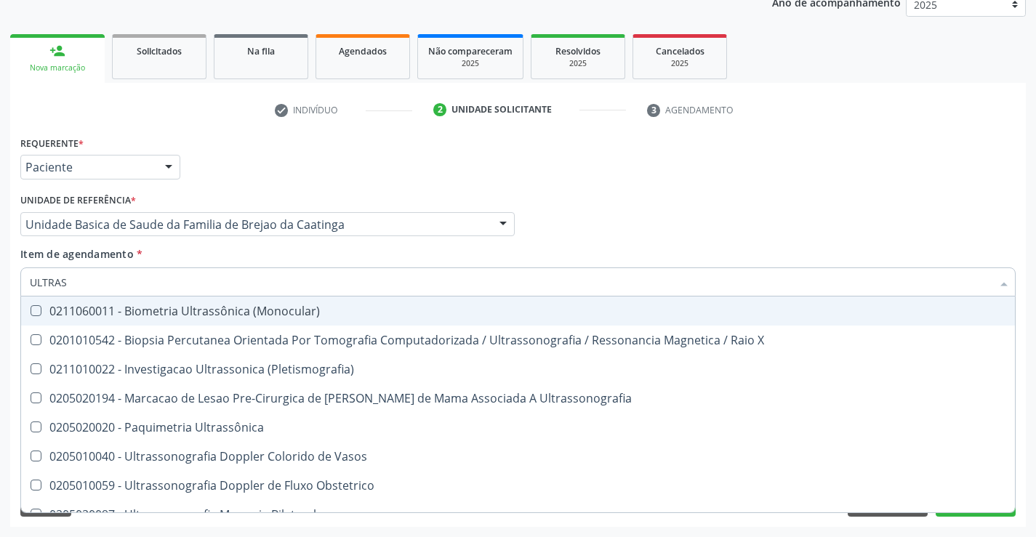
type input "ULTRASS"
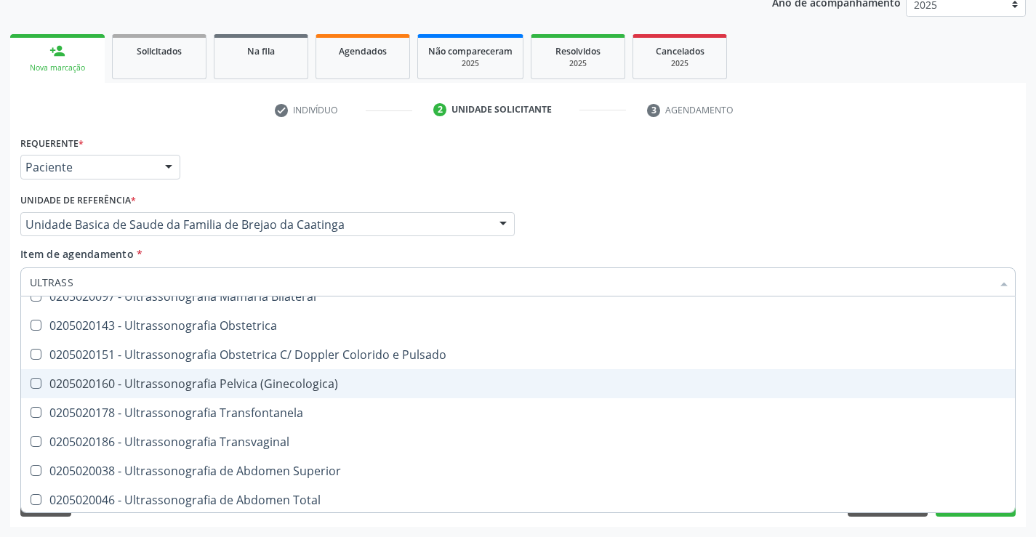
scroll to position [291, 0]
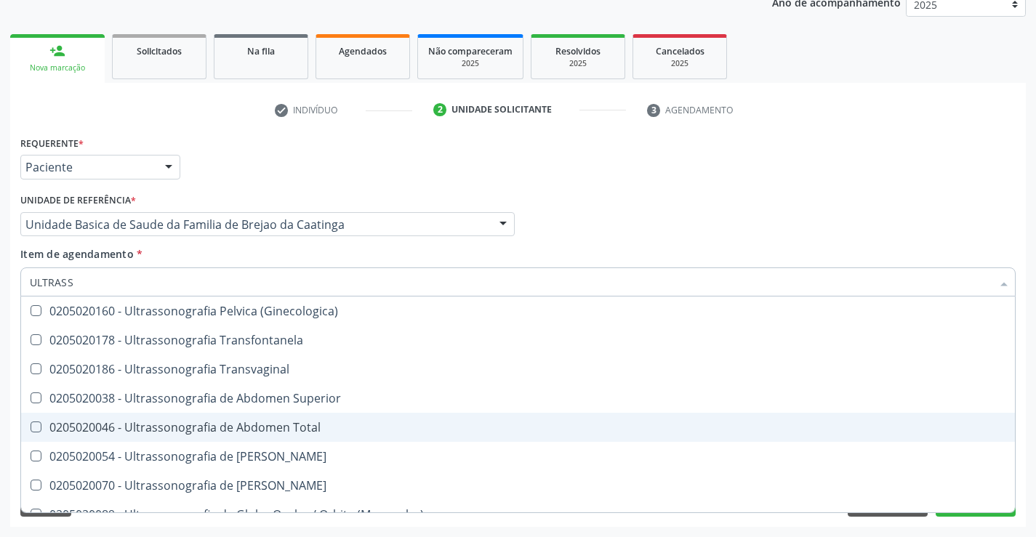
click at [356, 428] on div "0205020046 - Ultrassonografia de Abdomen Total" at bounding box center [518, 427] width 976 height 12
checkbox Total "true"
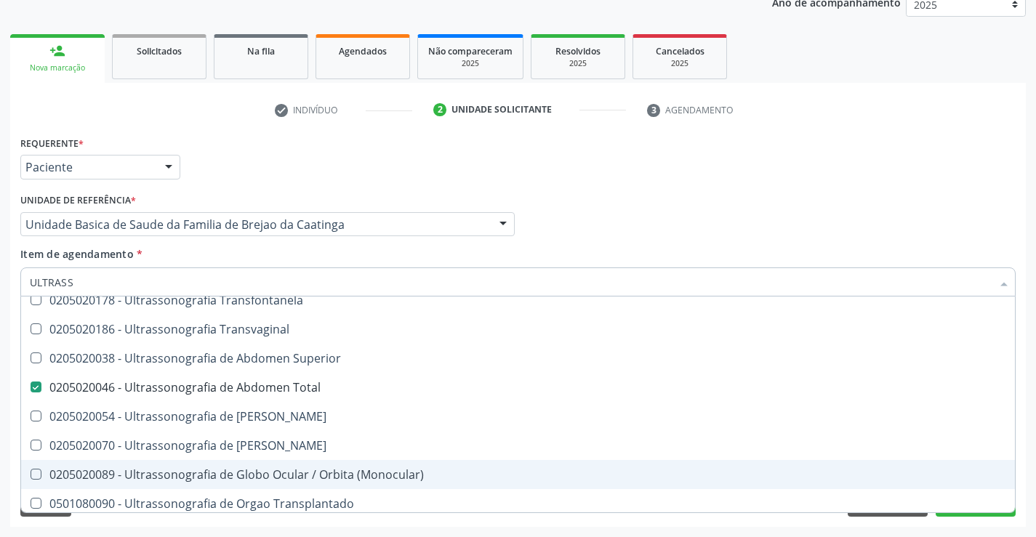
scroll to position [453, 0]
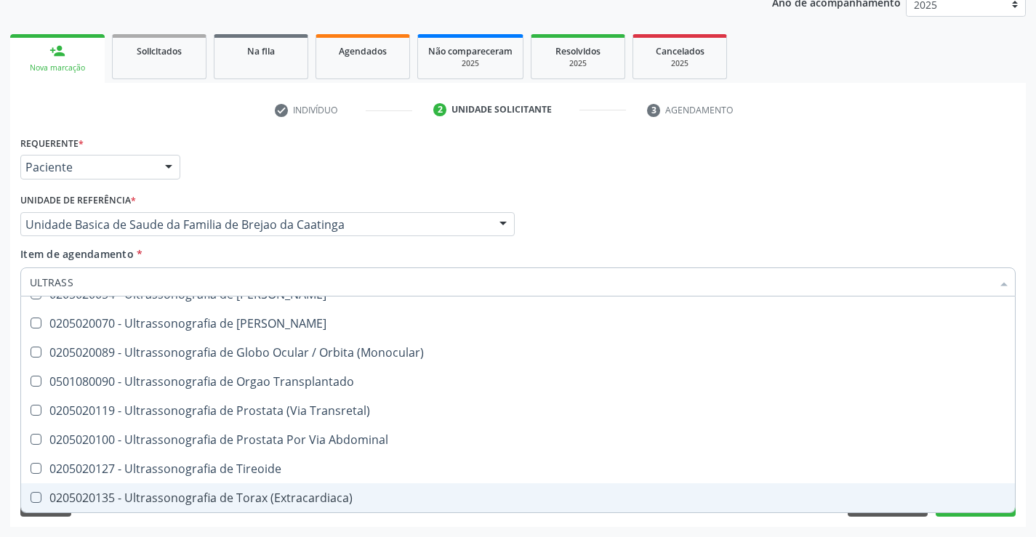
click at [960, 519] on div "Requerente * Paciente Médico(a) Enfermeiro(a) Paciente Nenhum resultado encontr…" at bounding box center [517, 329] width 1015 height 395
checkbox X "true"
checkbox Total "false"
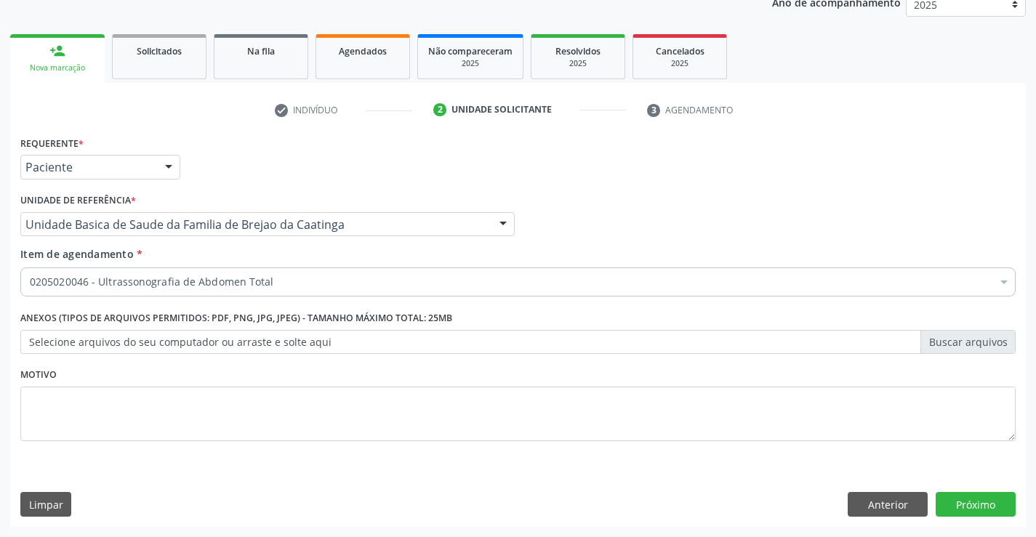
scroll to position [0, 0]
click at [962, 507] on button "Próximo" at bounding box center [975, 504] width 80 height 25
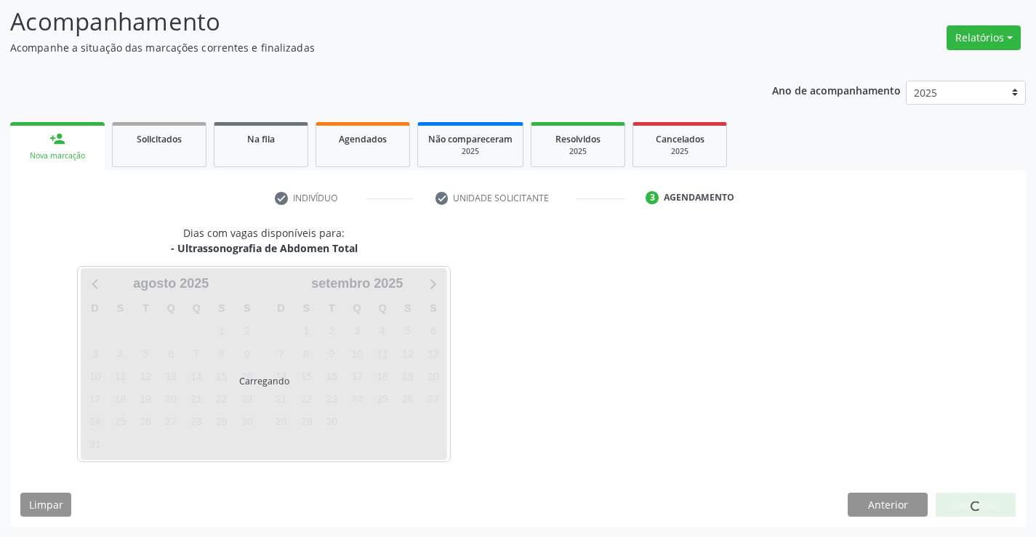
scroll to position [95, 0]
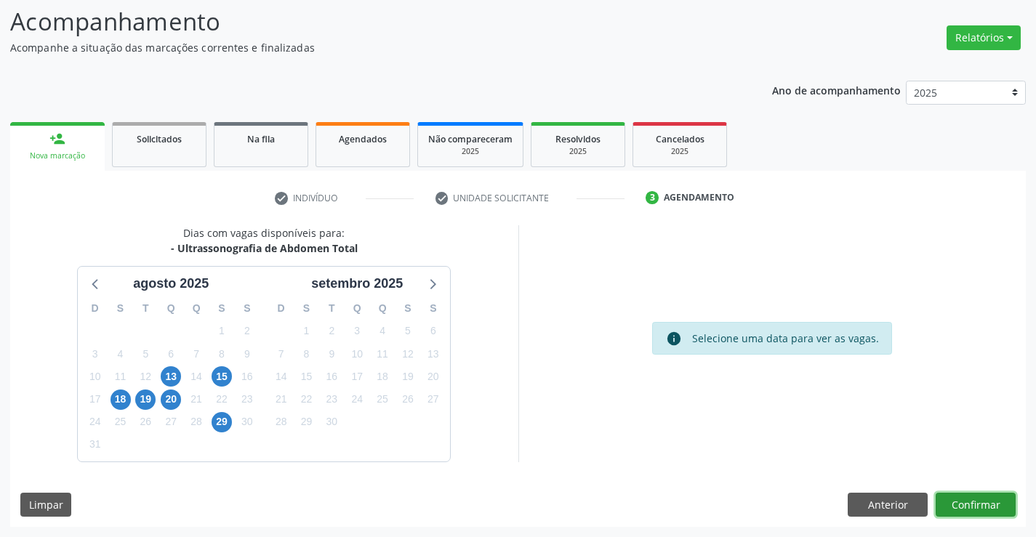
click at [969, 499] on button "Confirmar" at bounding box center [975, 505] width 80 height 25
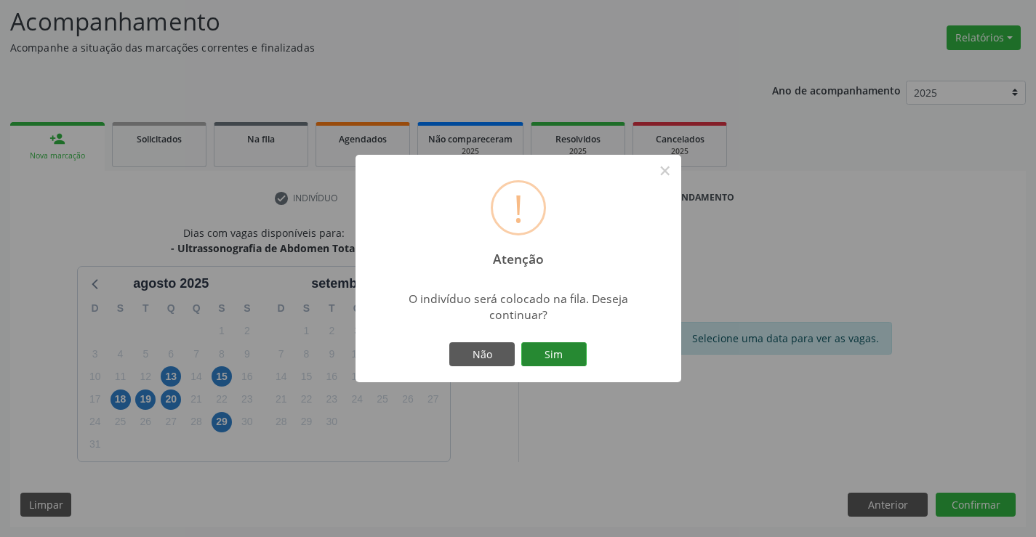
click at [558, 353] on button "Sim" at bounding box center [553, 354] width 65 height 25
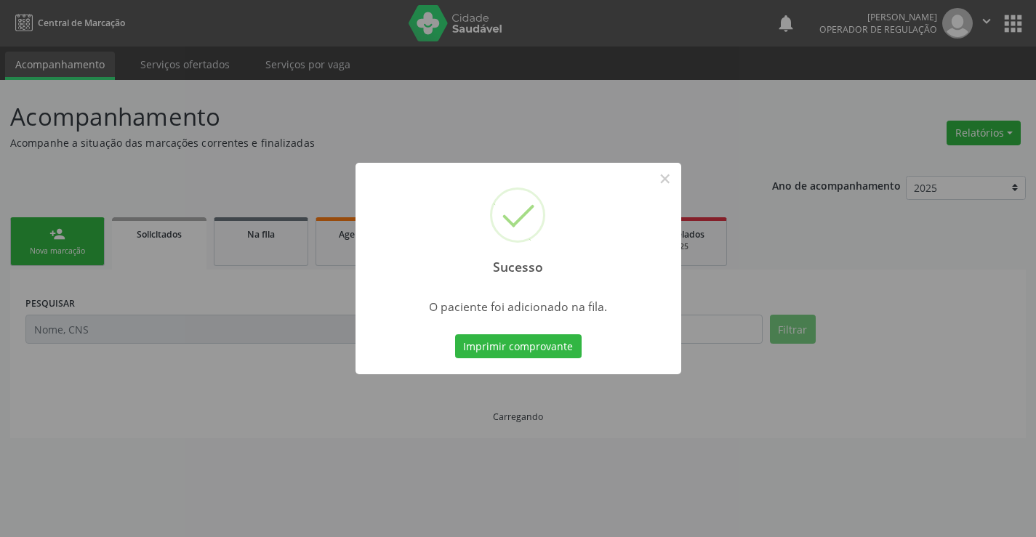
scroll to position [0, 0]
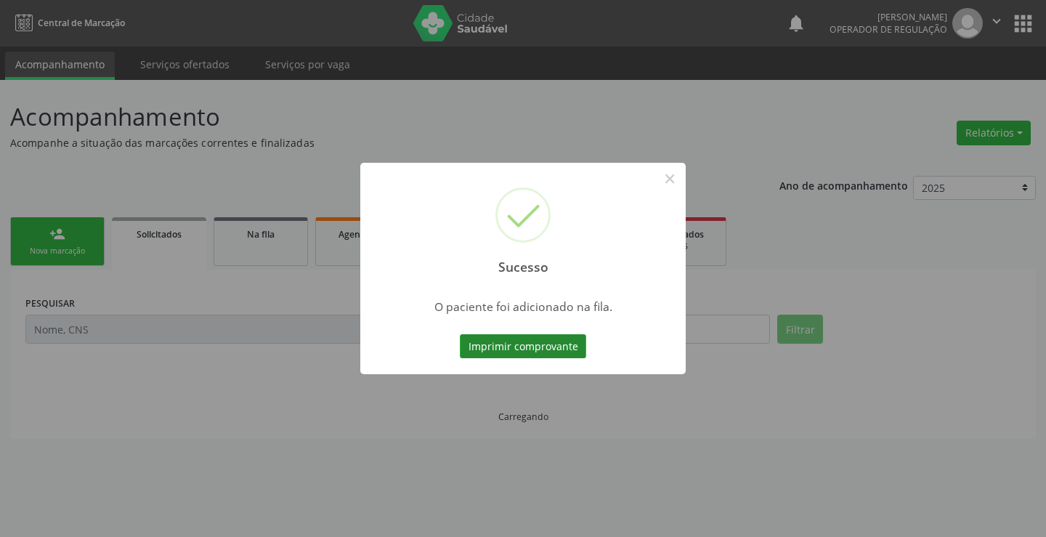
click at [567, 352] on button "Imprimir comprovante" at bounding box center [523, 346] width 126 height 25
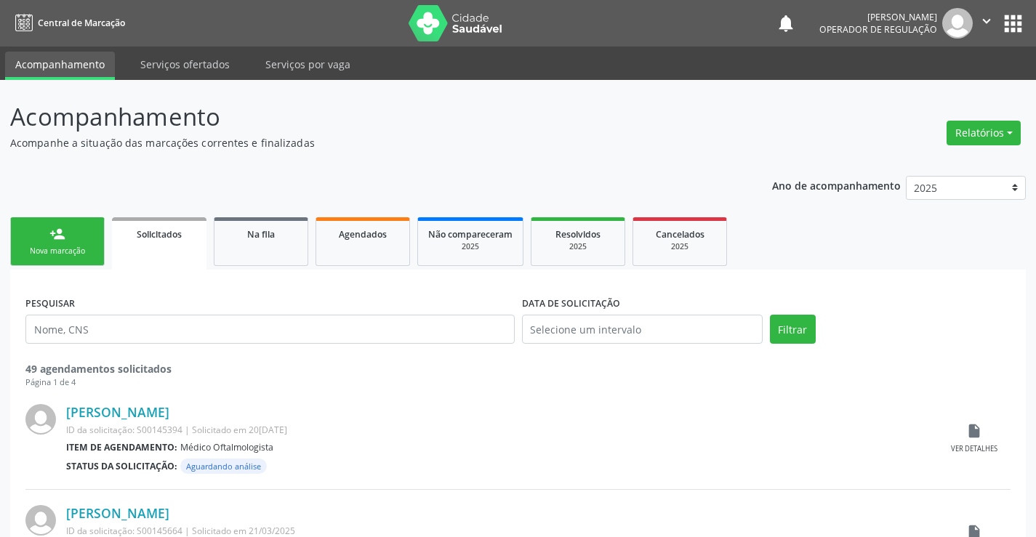
click at [82, 241] on link "person_add Nova marcação" at bounding box center [57, 241] width 94 height 49
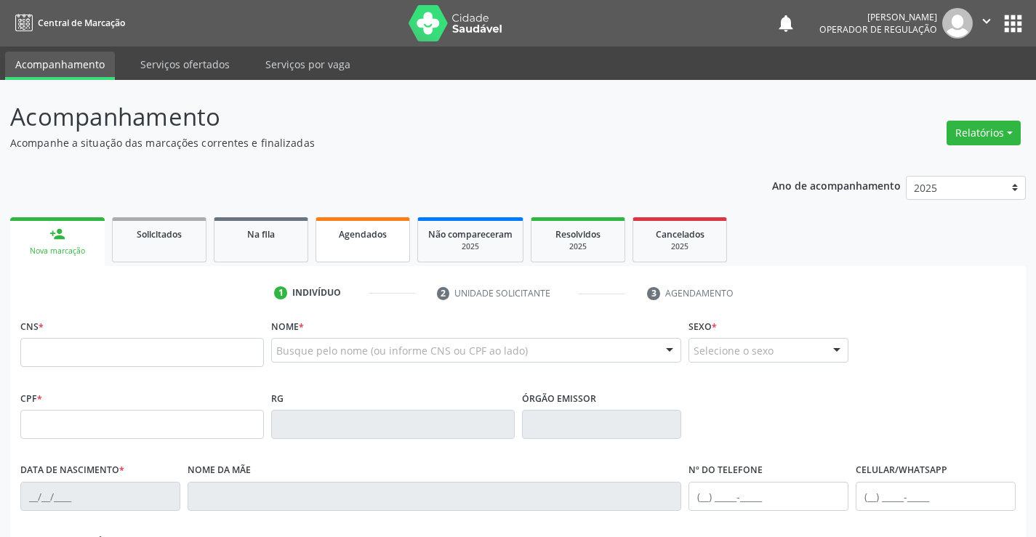
click at [373, 247] on link "Agendados" at bounding box center [362, 239] width 94 height 45
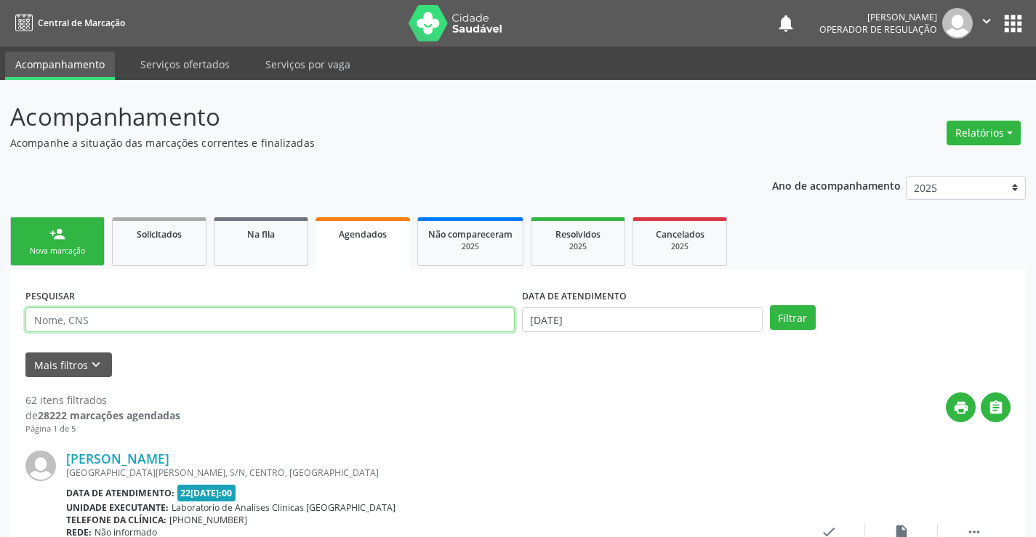
click at [97, 321] on input "text" at bounding box center [269, 319] width 489 height 25
type input "702602700135143"
click at [784, 314] on button "Filtrar" at bounding box center [793, 317] width 46 height 25
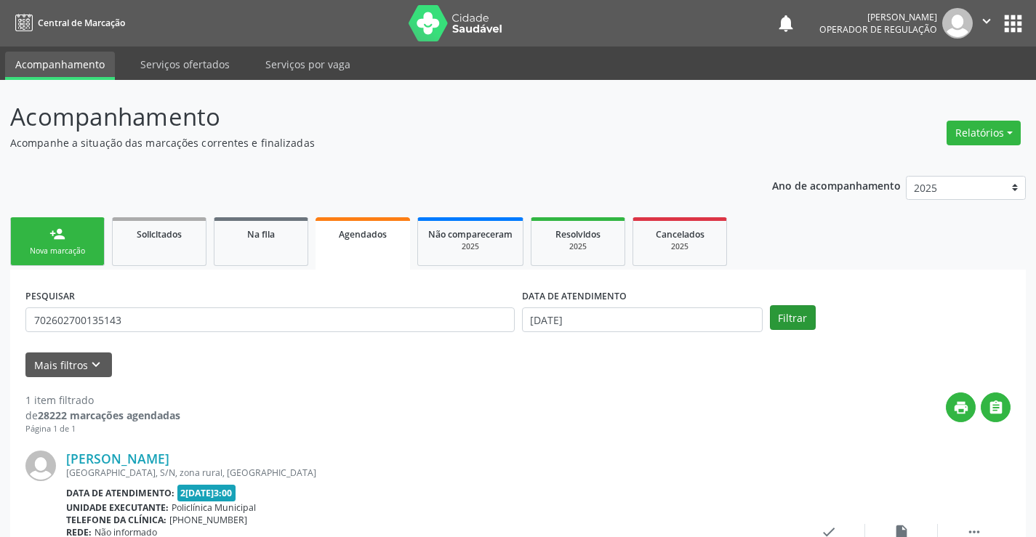
scroll to position [132, 0]
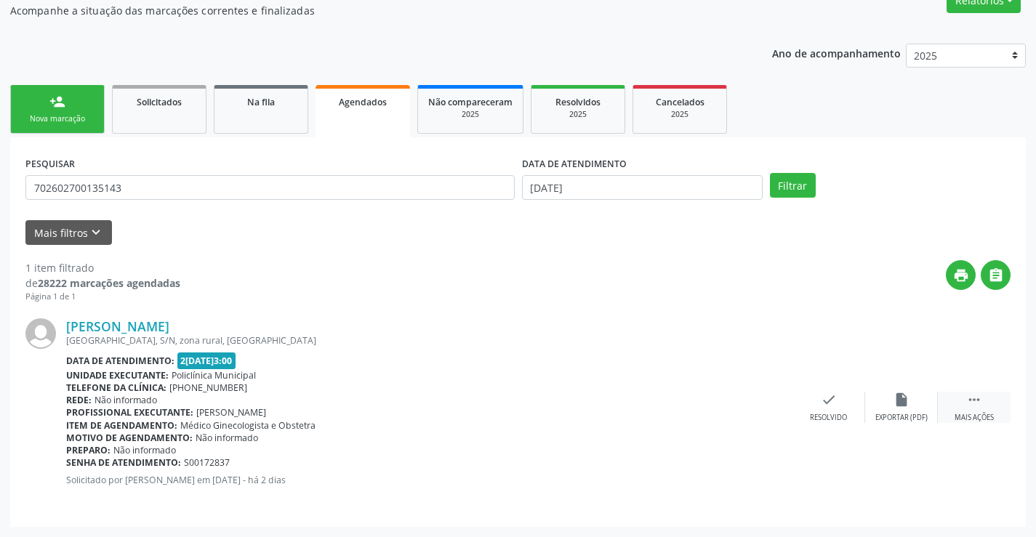
click at [971, 397] on icon "" at bounding box center [974, 400] width 16 height 16
click at [685, 403] on icon "print" at bounding box center [683, 400] width 16 height 16
click at [178, 112] on link "Solicitados" at bounding box center [159, 109] width 94 height 49
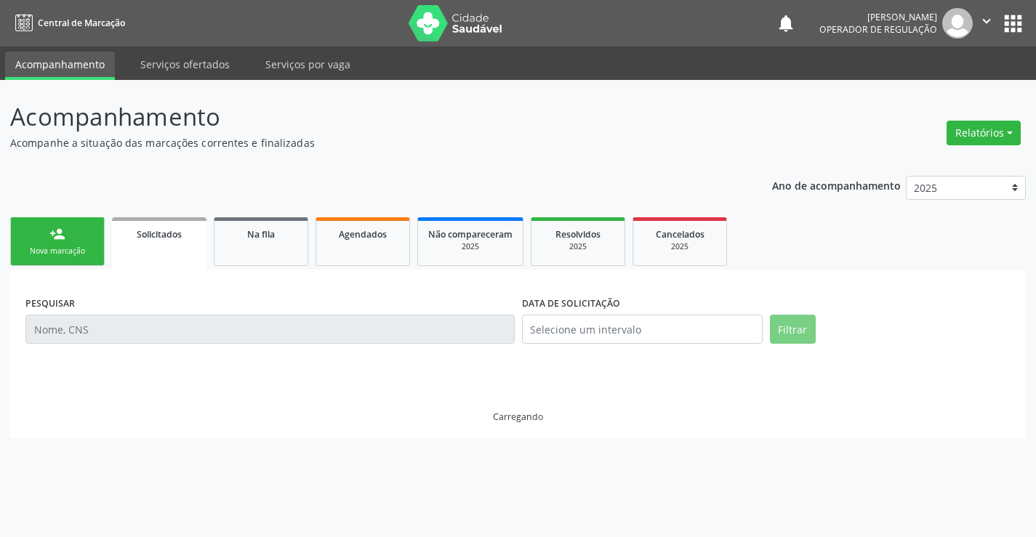
scroll to position [0, 0]
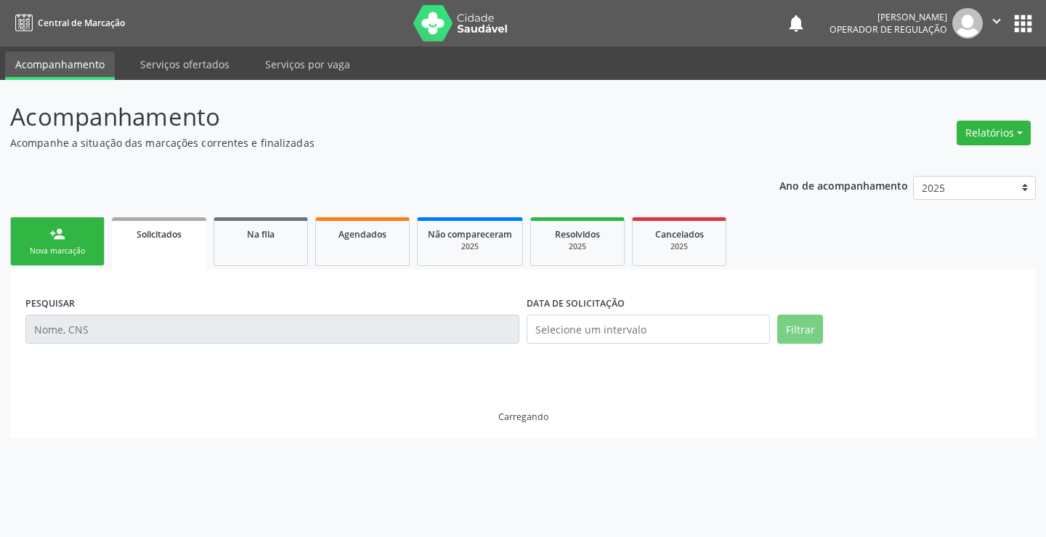
click at [86, 257] on div "Nova marcação" at bounding box center [57, 251] width 73 height 11
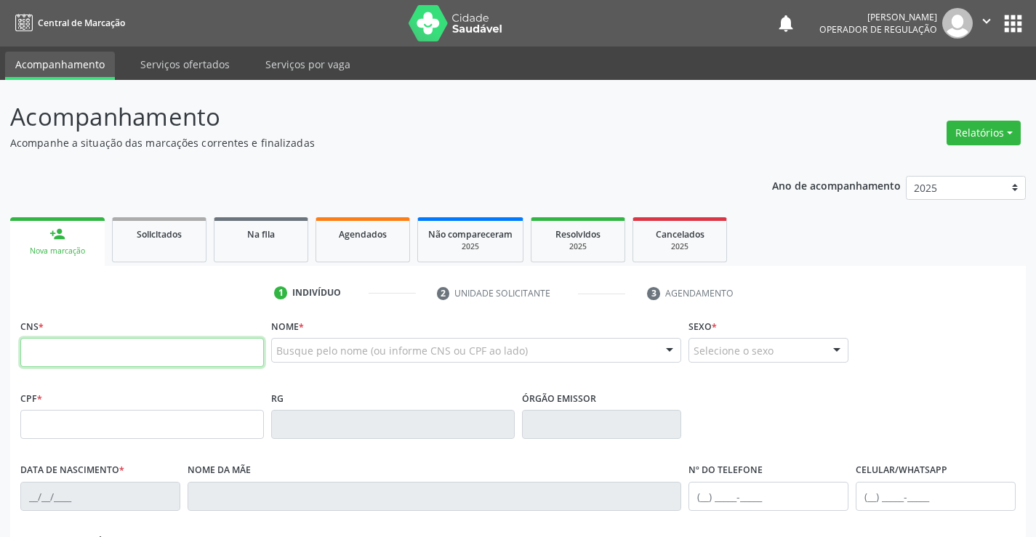
click at [76, 366] on input "text" at bounding box center [141, 352] width 243 height 29
type input "704 2057 7065 9187"
type input "2076848630"
type input "SSPBA"
type input "20[DATE]"
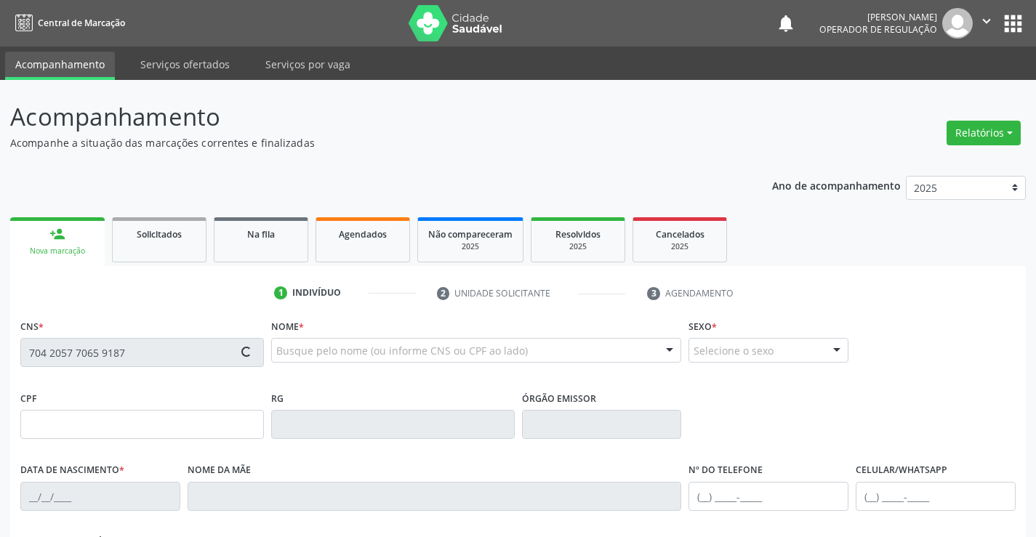
type input "[PERSON_NAME]"
type input "[PHONE_NUMBER]"
type input "607.064.655-04"
type input "170"
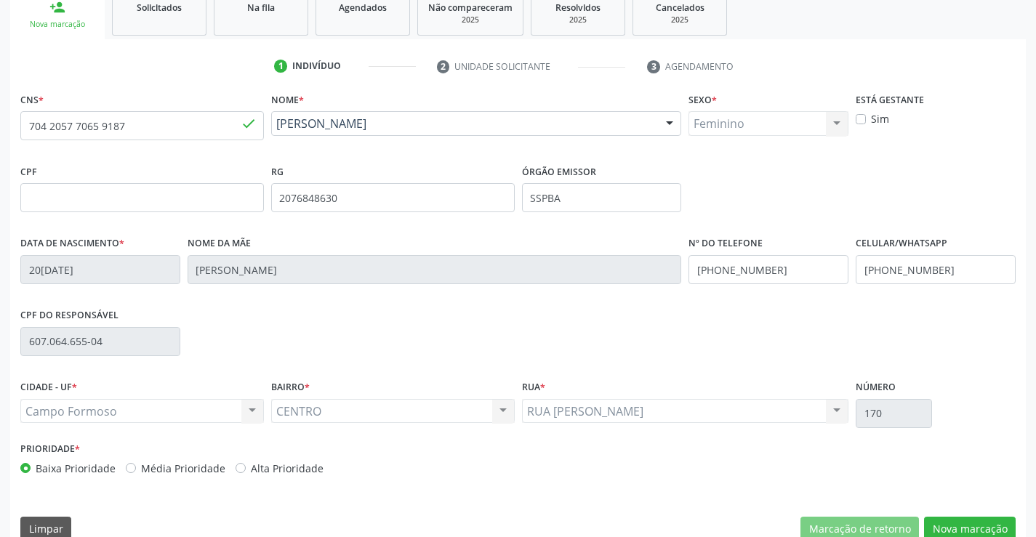
scroll to position [251, 0]
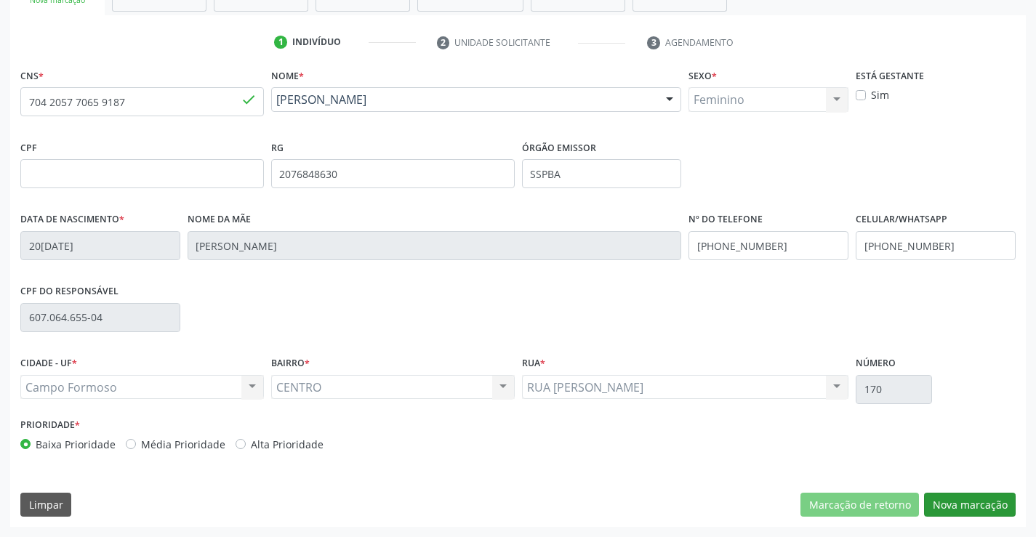
drag, startPoint x: 1009, startPoint y: 460, endPoint x: 941, endPoint y: 503, distance: 80.0
click at [941, 503] on div "CNS * 704 2057 7065 9187 done Nome * [PERSON_NAME] [PERSON_NAME] CNS: 704 2057 …" at bounding box center [517, 296] width 1015 height 462
click at [937, 496] on button "Nova marcação" at bounding box center [970, 505] width 92 height 25
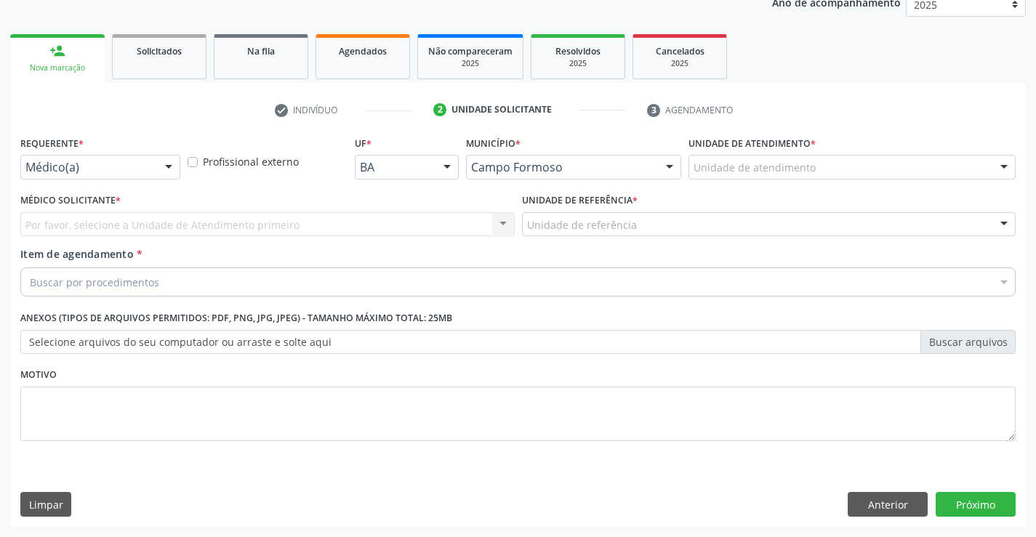
click at [362, 364] on div "Motivo" at bounding box center [517, 402] width 995 height 77
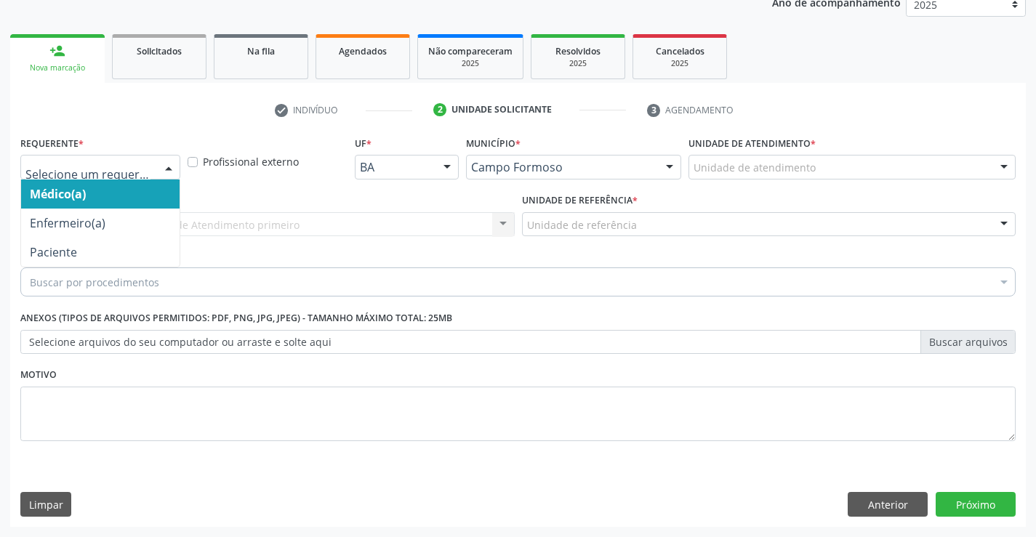
click at [172, 165] on div at bounding box center [169, 168] width 22 height 25
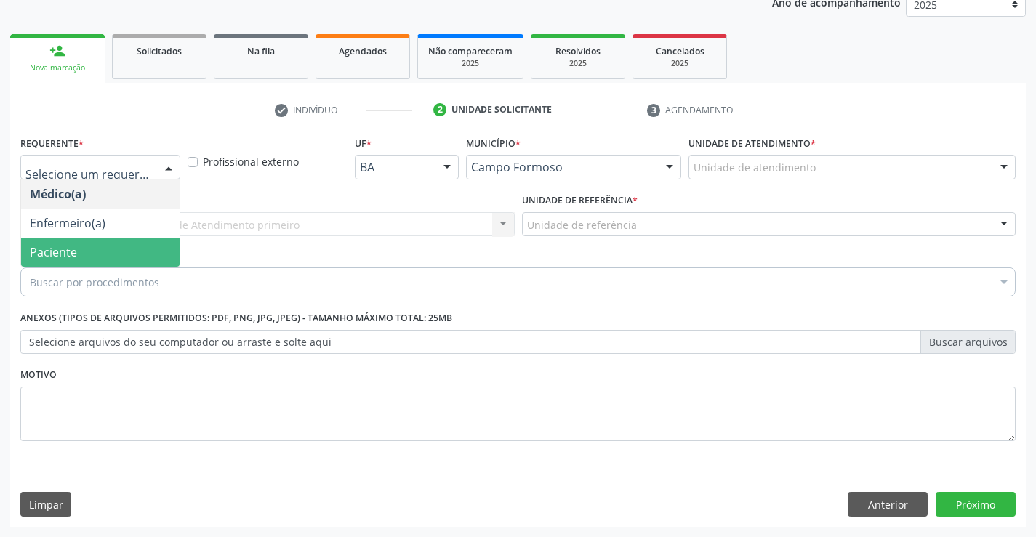
drag, startPoint x: 141, startPoint y: 251, endPoint x: 173, endPoint y: 237, distance: 35.1
click at [141, 251] on span "Paciente" at bounding box center [100, 252] width 158 height 29
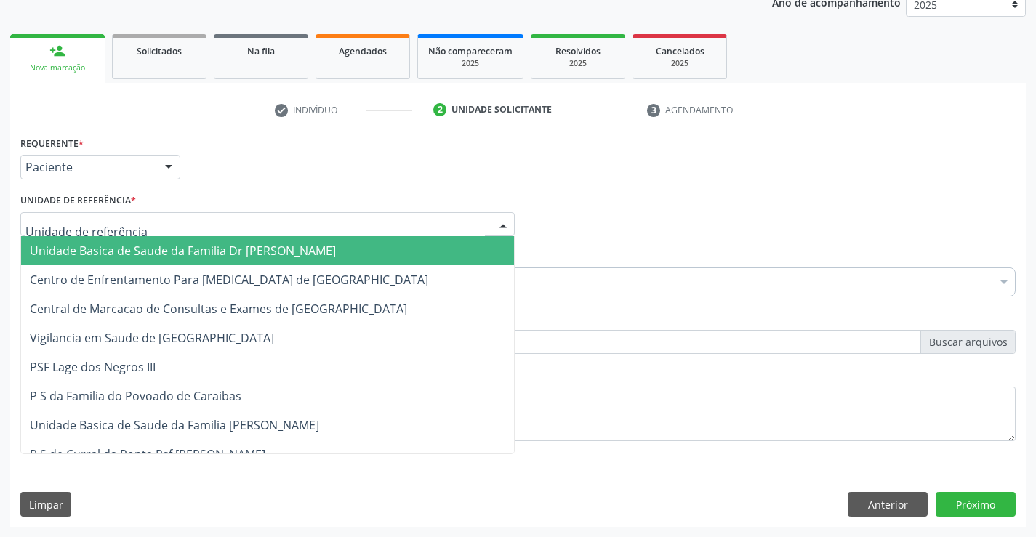
click at [191, 224] on div at bounding box center [267, 224] width 494 height 25
click at [198, 254] on span "Unidade Basica de Saude da Familia Dr [PERSON_NAME]" at bounding box center [183, 251] width 306 height 16
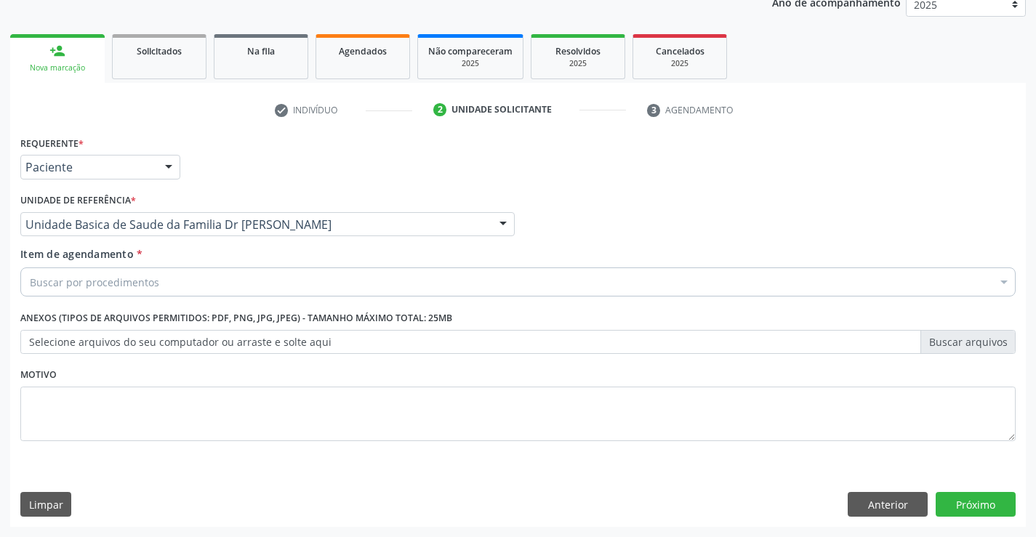
click at [179, 283] on div "Buscar por procedimentos" at bounding box center [517, 281] width 995 height 29
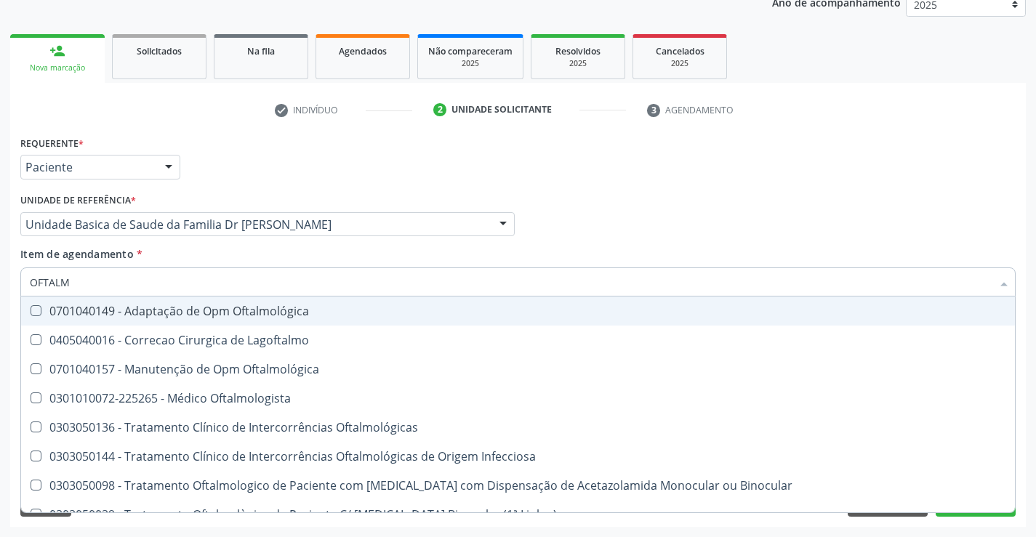
type input "OFTALMO"
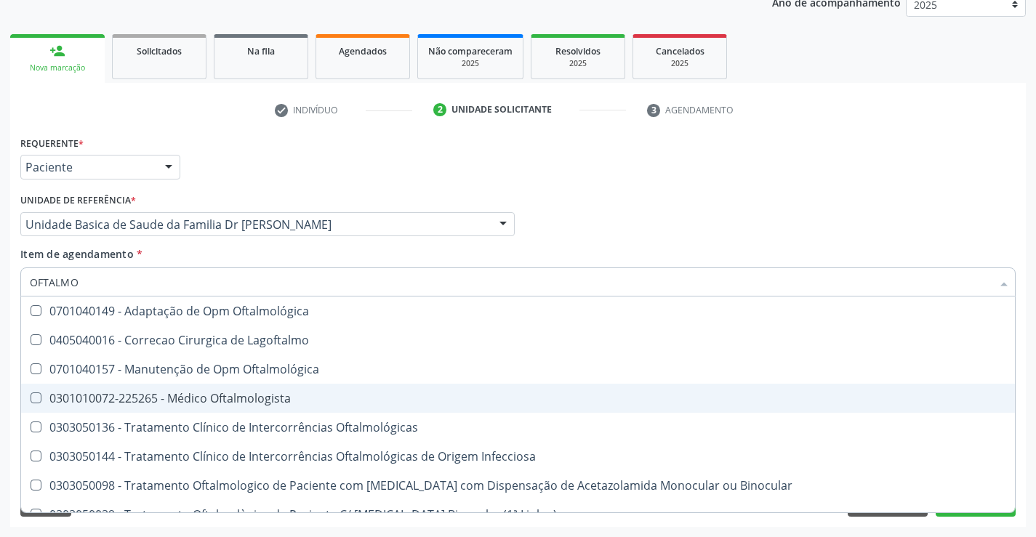
click at [251, 393] on div "0301010072-225265 - Médico Oftalmologista" at bounding box center [518, 398] width 976 height 12
checkbox Oftalmologista "true"
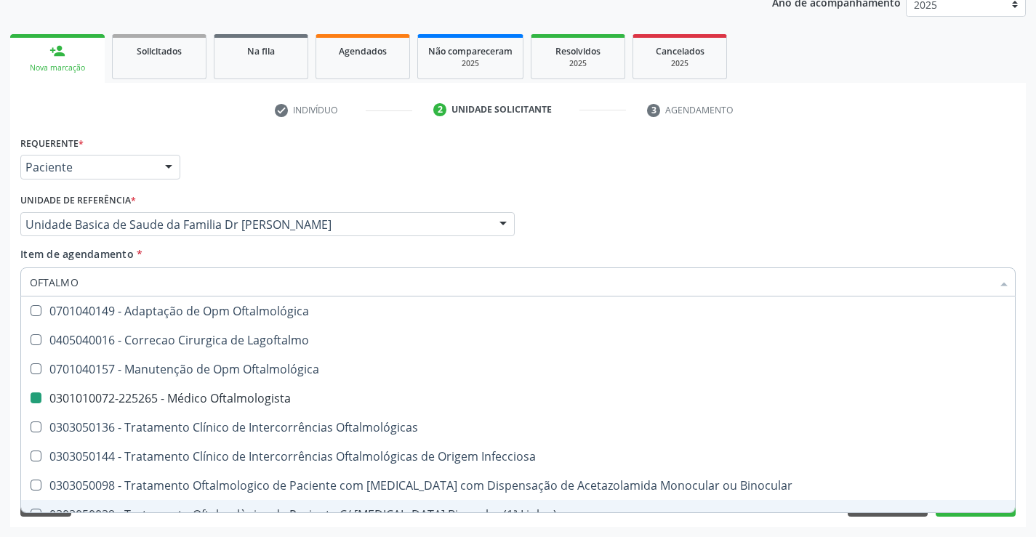
click at [229, 522] on div "Requerente * Paciente Médico(a) Enfermeiro(a) Paciente Nenhum resultado encontr…" at bounding box center [517, 329] width 1015 height 395
checkbox Lagoftalmo "true"
checkbox Oftalmologista "false"
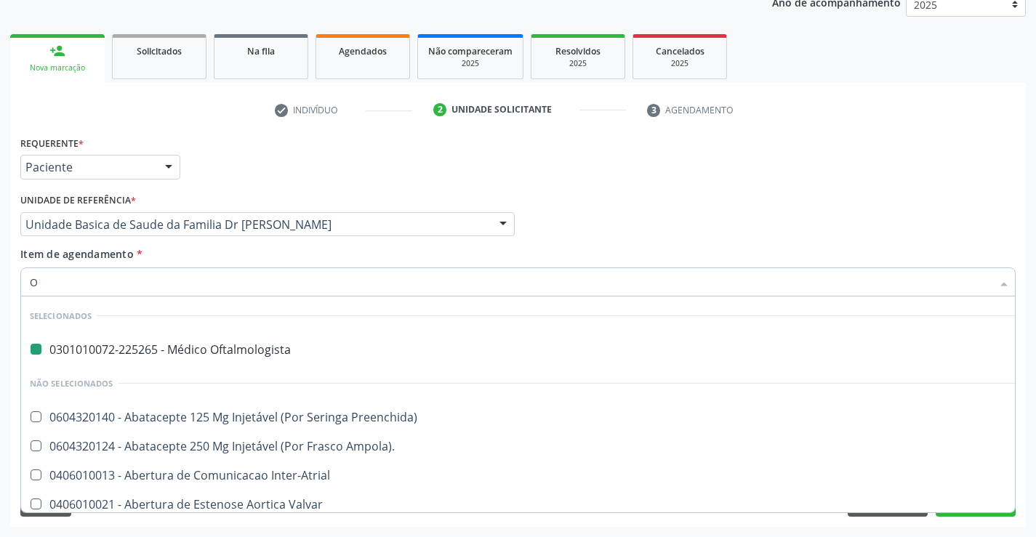
type input "OR"
checkbox Oftalmologista "false"
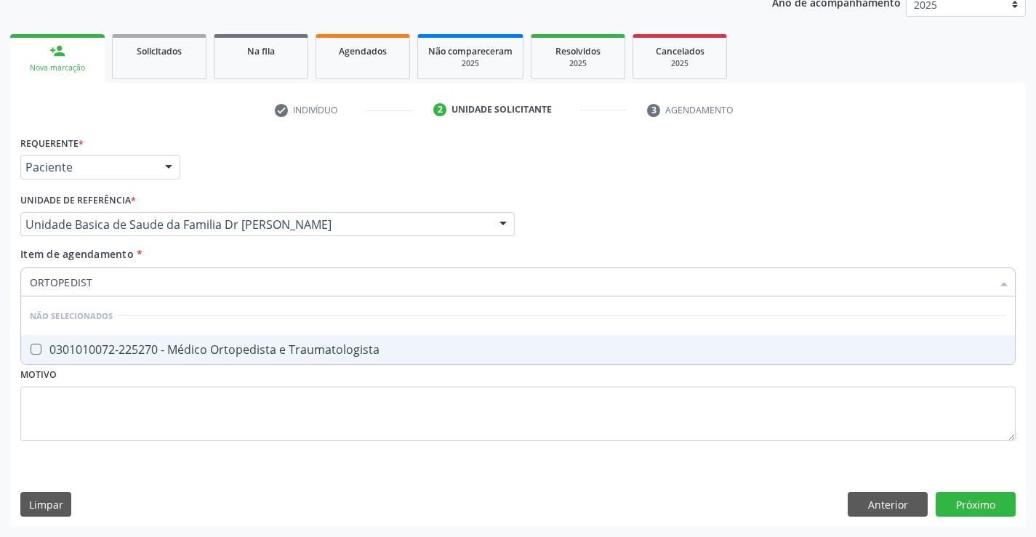
type input "ORTOPEDISTA"
click at [291, 347] on div "0301010072-225270 - Médico Ortopedista e Traumatologista" at bounding box center [518, 350] width 976 height 12
checkbox Traumatologista "true"
type input "ORTOPEDISTA"
click at [233, 400] on div "Requerente * Paciente Médico(a) Enfermeiro(a) Paciente Nenhum resultado encontr…" at bounding box center [517, 296] width 995 height 329
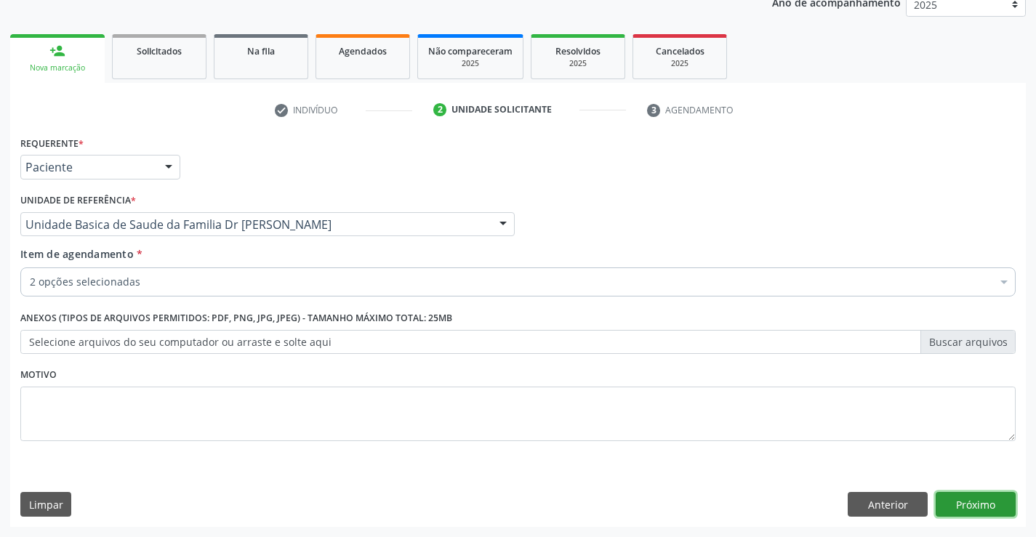
click at [961, 507] on button "Próximo" at bounding box center [975, 504] width 80 height 25
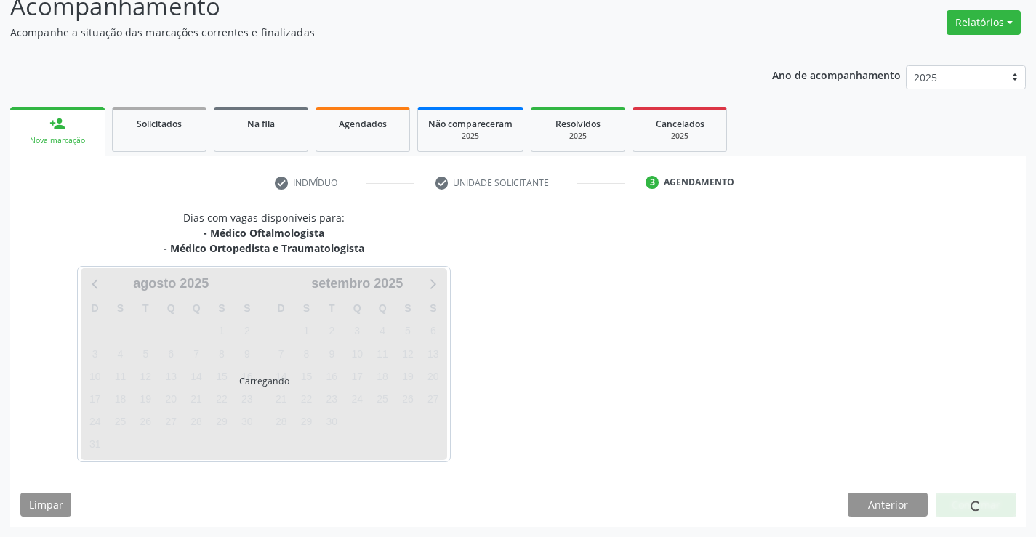
scroll to position [153, 0]
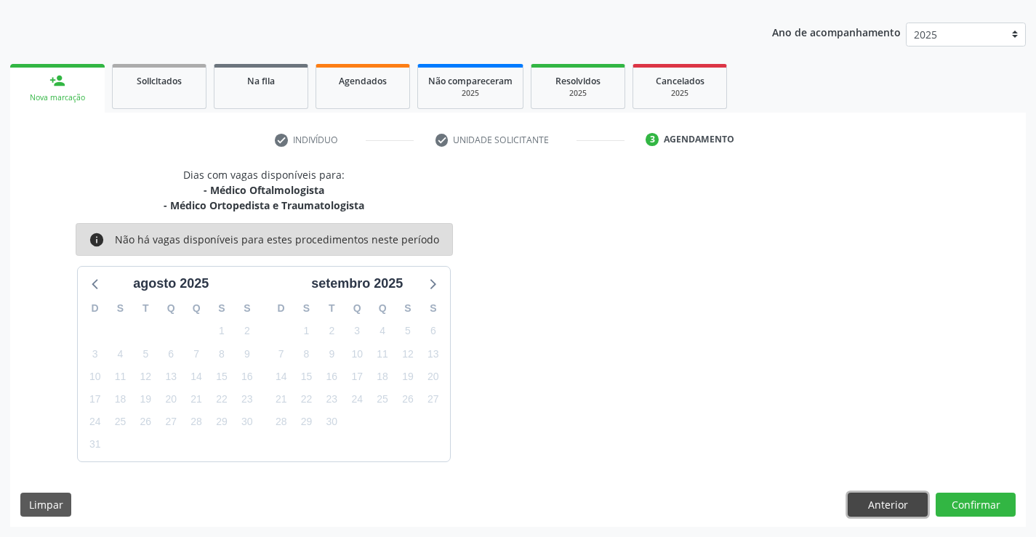
click at [866, 507] on button "Anterior" at bounding box center [887, 505] width 80 height 25
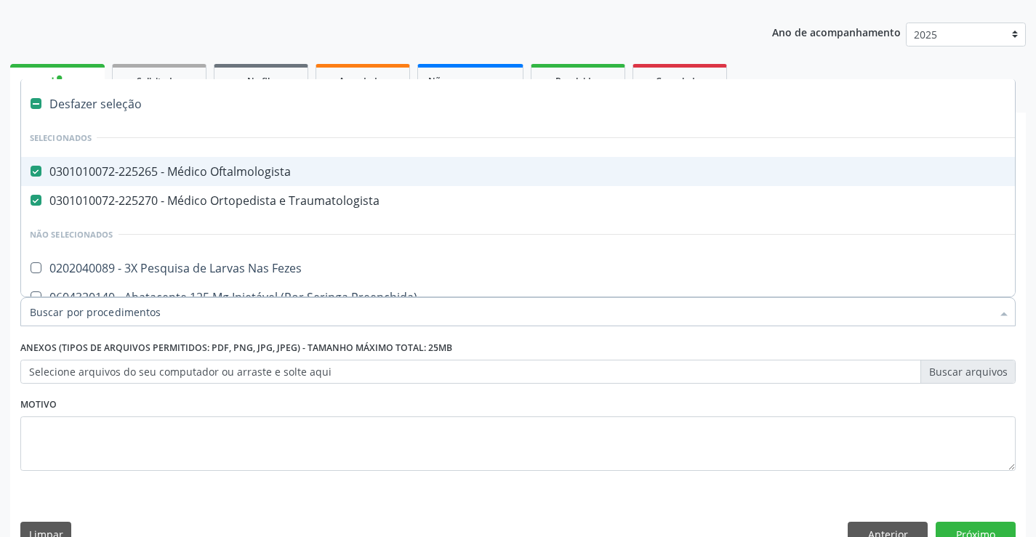
click at [307, 169] on div "0301010072-225265 - Médico Oftalmologista" at bounding box center [595, 172] width 1131 height 12
checkbox Oftalmologista "false"
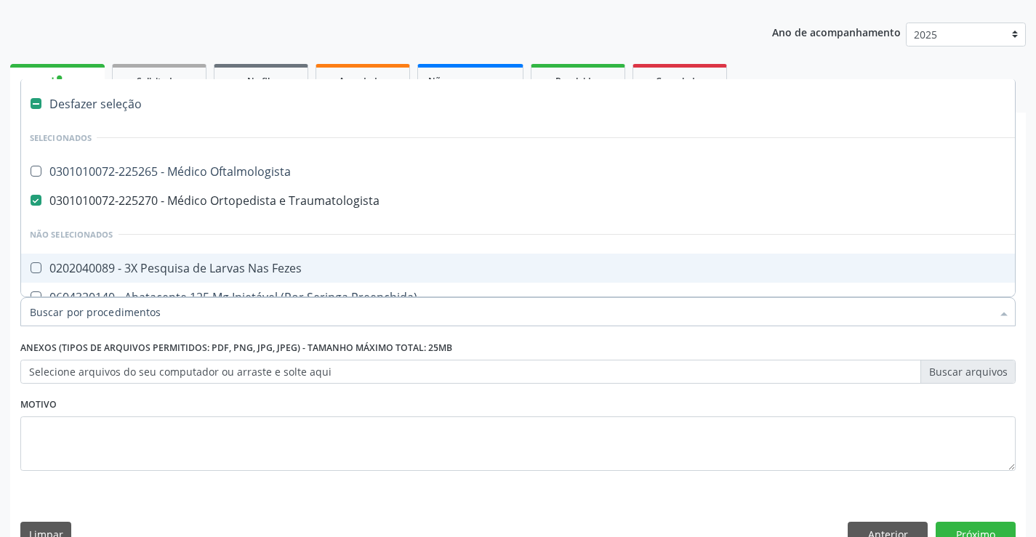
click at [217, 312] on input "Item de agendamento *" at bounding box center [510, 311] width 961 height 29
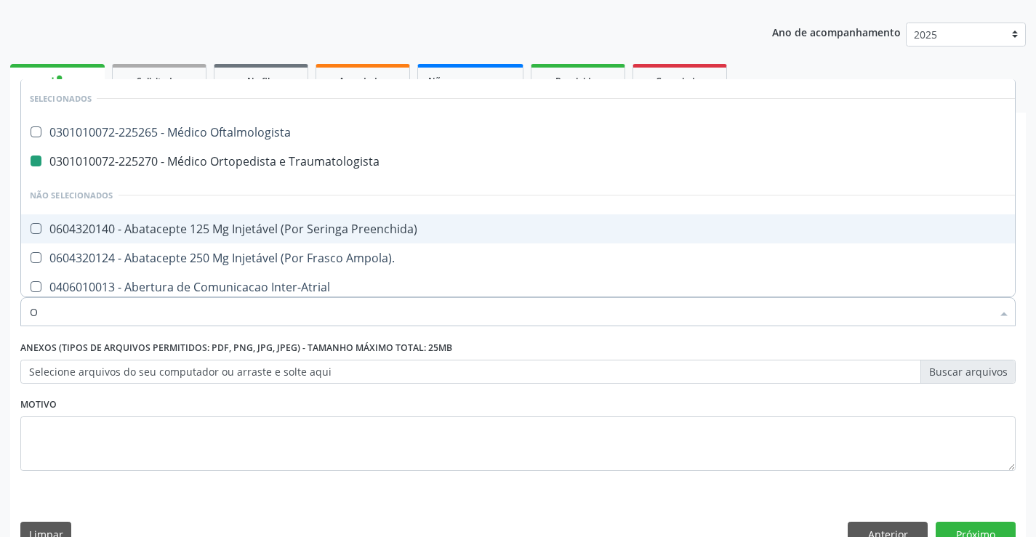
type input "OT"
checkbox Traumatologista "false"
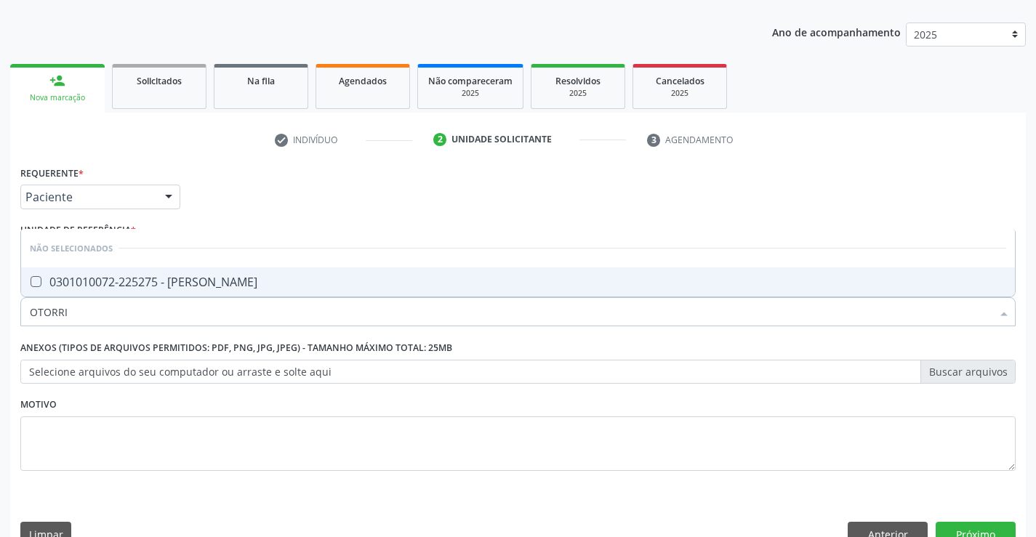
type input "OTORRIN"
click at [245, 283] on div "0301010072-225275 - [PERSON_NAME]" at bounding box center [518, 282] width 976 height 12
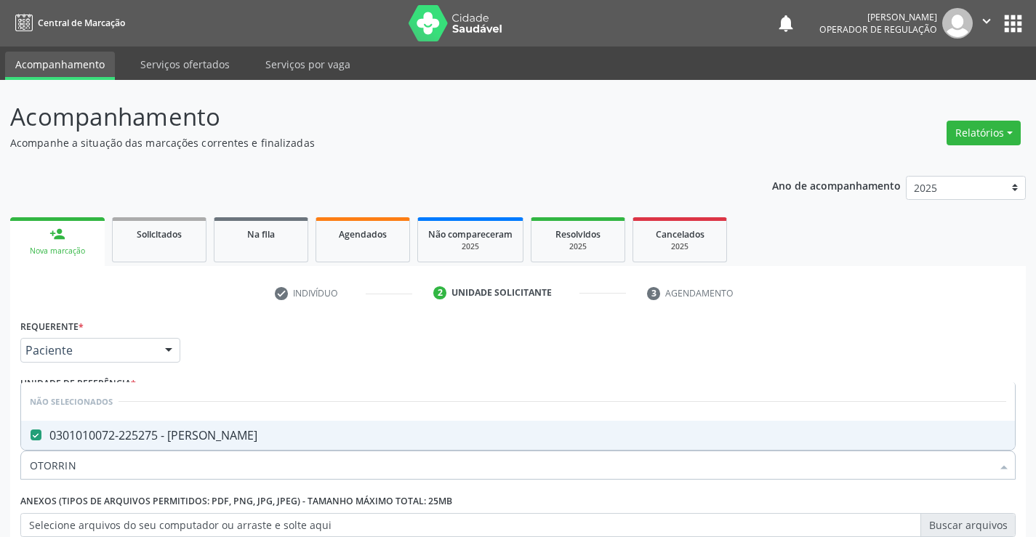
scroll to position [153, 0]
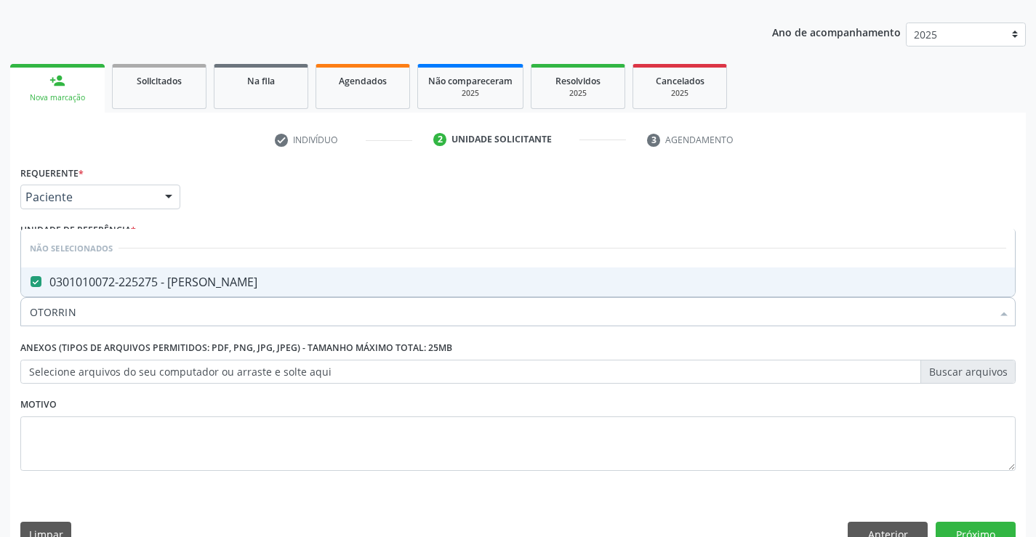
click at [336, 404] on div "Motivo" at bounding box center [517, 432] width 995 height 77
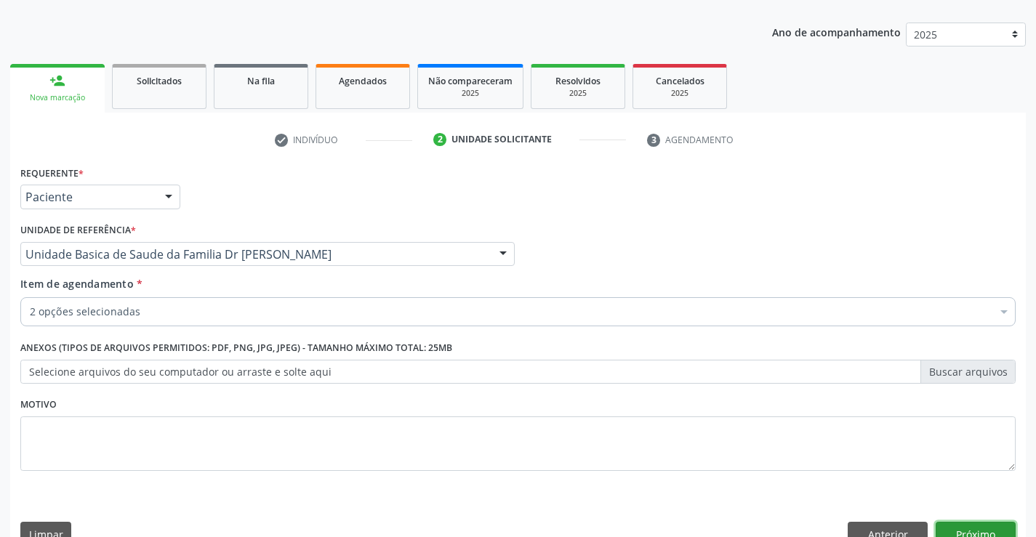
click at [985, 524] on button "Próximo" at bounding box center [975, 534] width 80 height 25
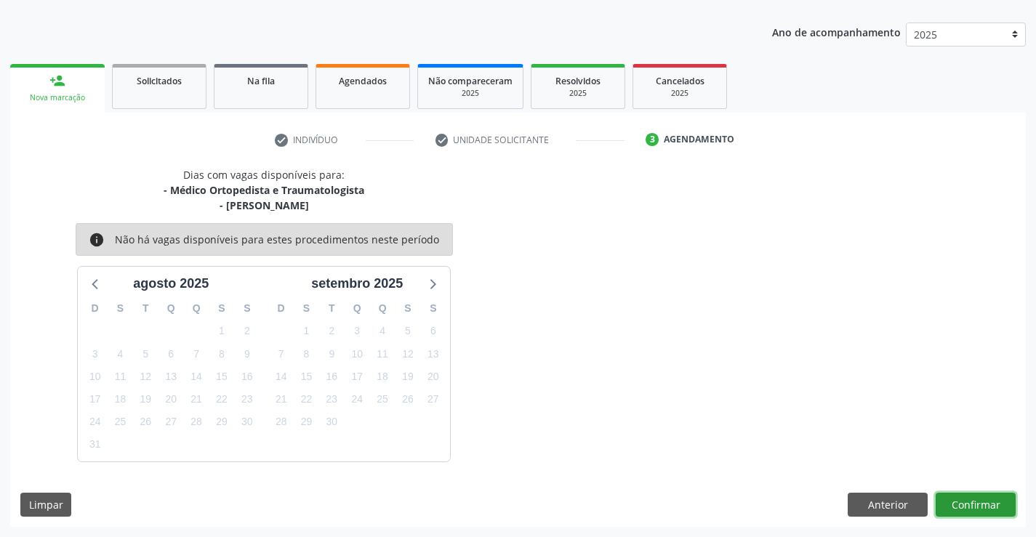
click at [972, 502] on button "Confirmar" at bounding box center [975, 505] width 80 height 25
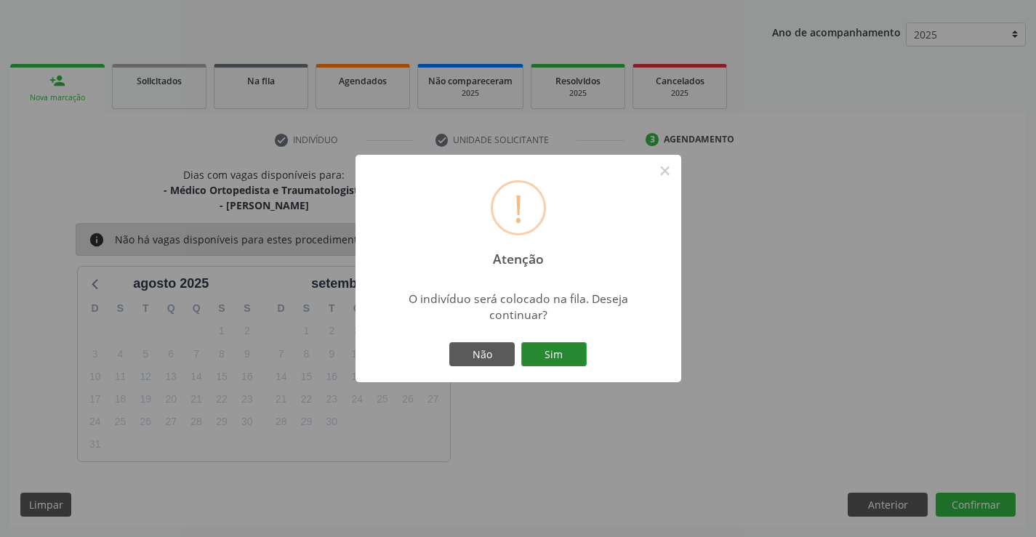
click at [572, 351] on button "Sim" at bounding box center [553, 354] width 65 height 25
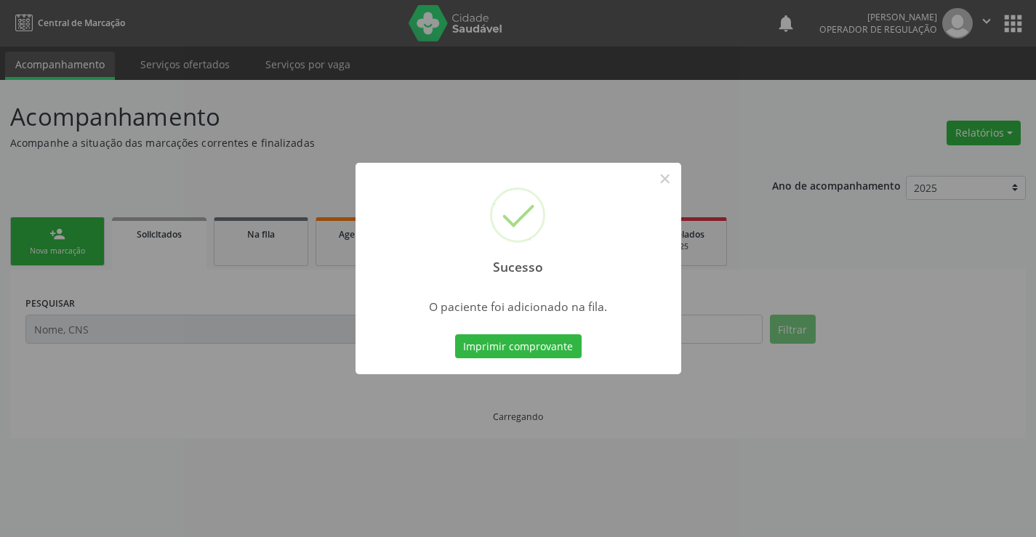
scroll to position [0, 0]
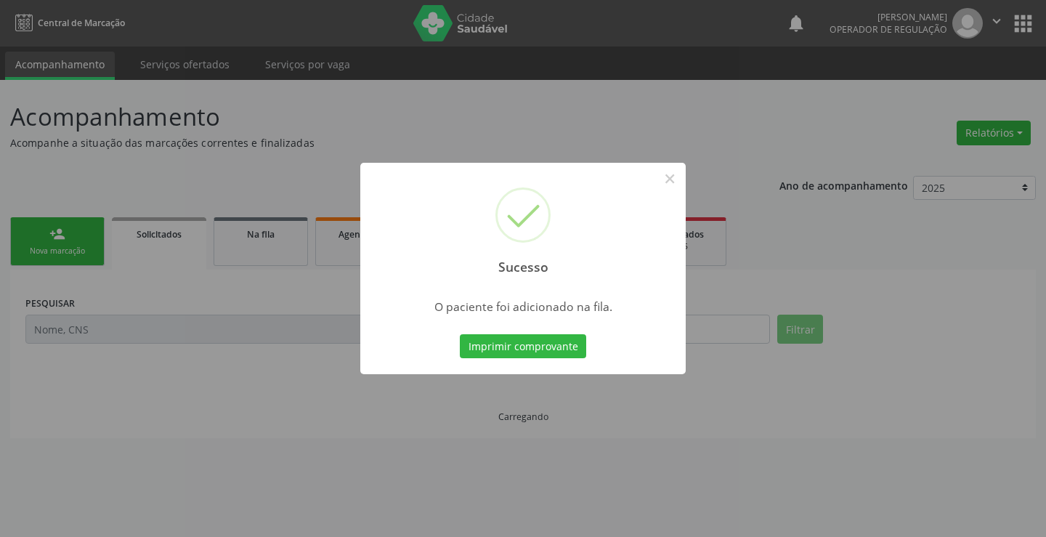
click at [460, 334] on button "Imprimir comprovante" at bounding box center [523, 346] width 126 height 25
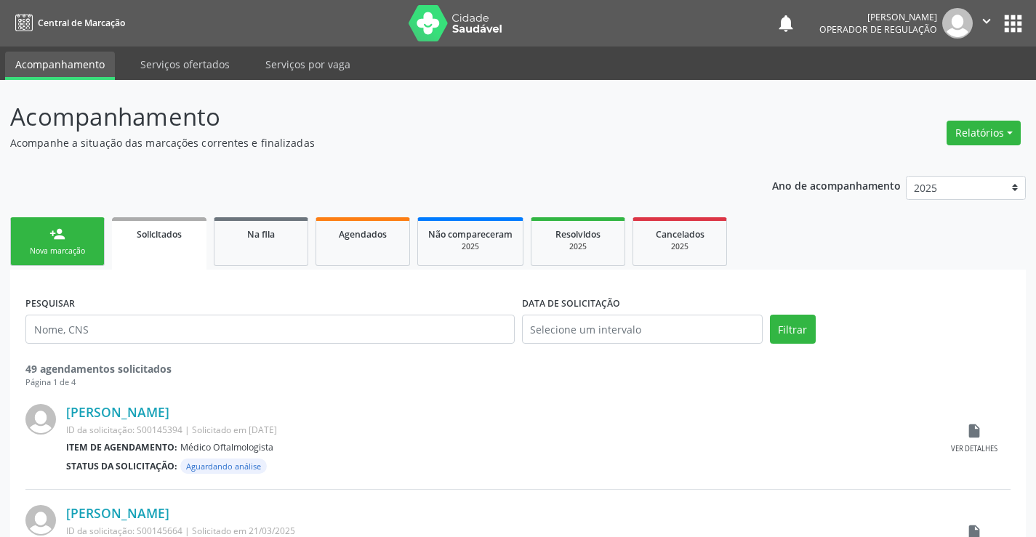
click at [988, 15] on icon "" at bounding box center [986, 21] width 16 height 16
click at [918, 86] on link "Sair" at bounding box center [949, 88] width 100 height 20
